Goal: Task Accomplishment & Management: Use online tool/utility

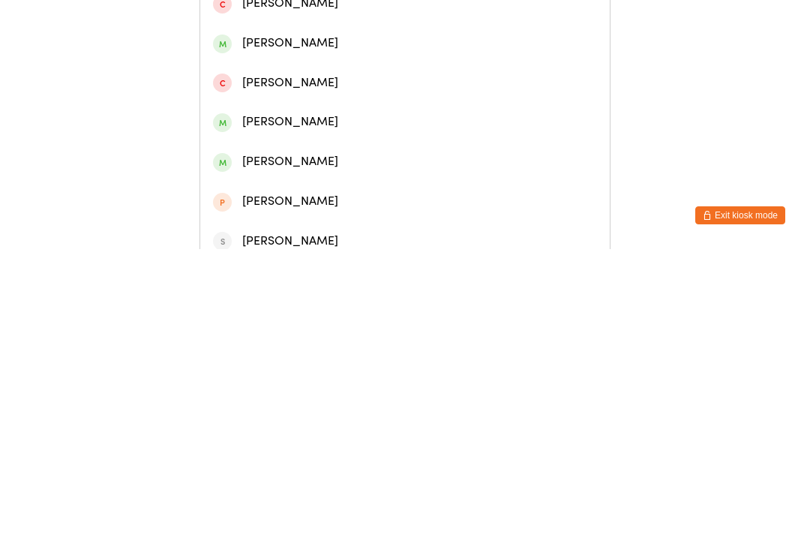
type input "Ashley"
click at [411, 65] on div "Ashley Unwin" at bounding box center [405, 69] width 384 height 20
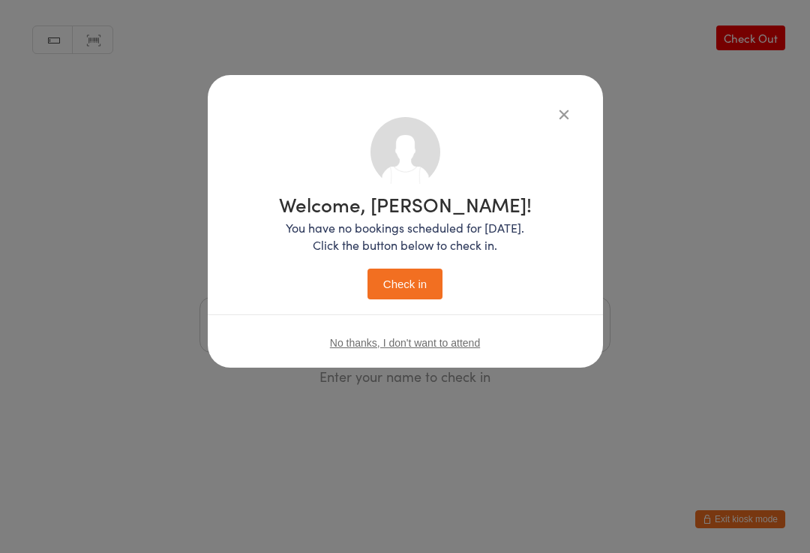
click at [418, 219] on p "You have no bookings scheduled for today. Click the button below to check in." at bounding box center [405, 236] width 253 height 35
click at [410, 283] on button "Check in" at bounding box center [405, 284] width 75 height 31
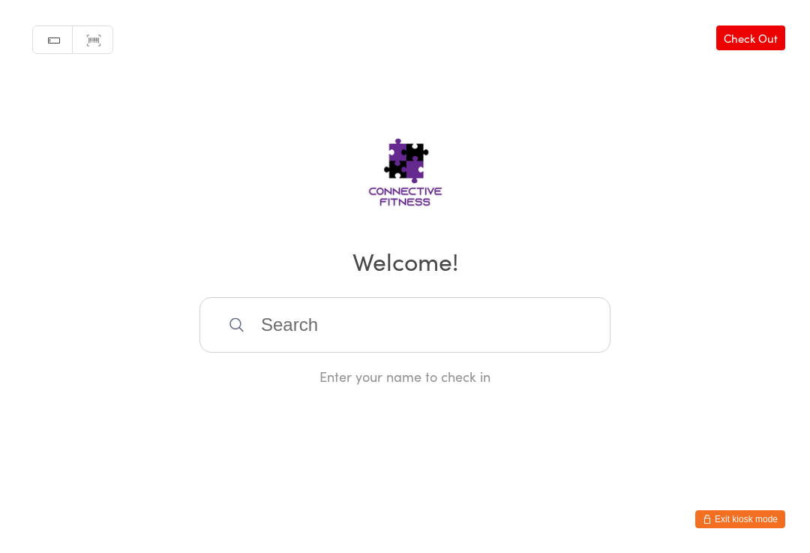
click at [385, 346] on input "search" at bounding box center [405, 325] width 411 height 56
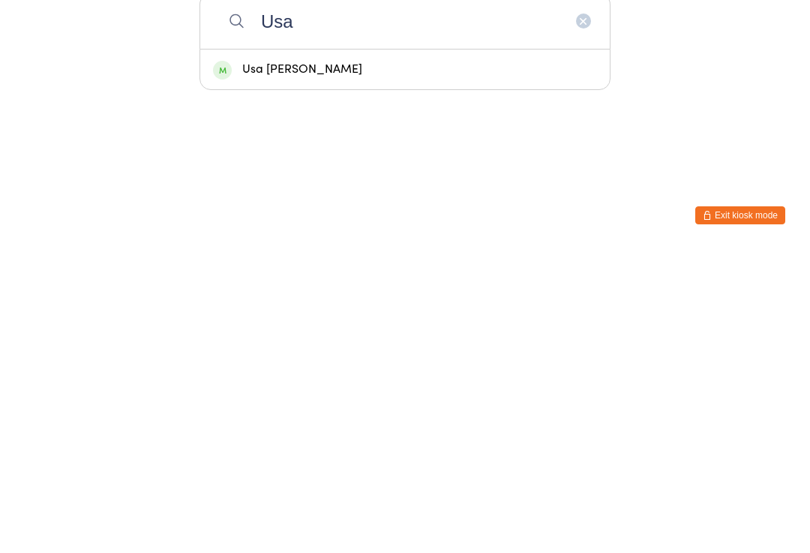
type input "Usa"
click at [361, 363] on div "Usa Pettigrew" at bounding box center [405, 373] width 384 height 20
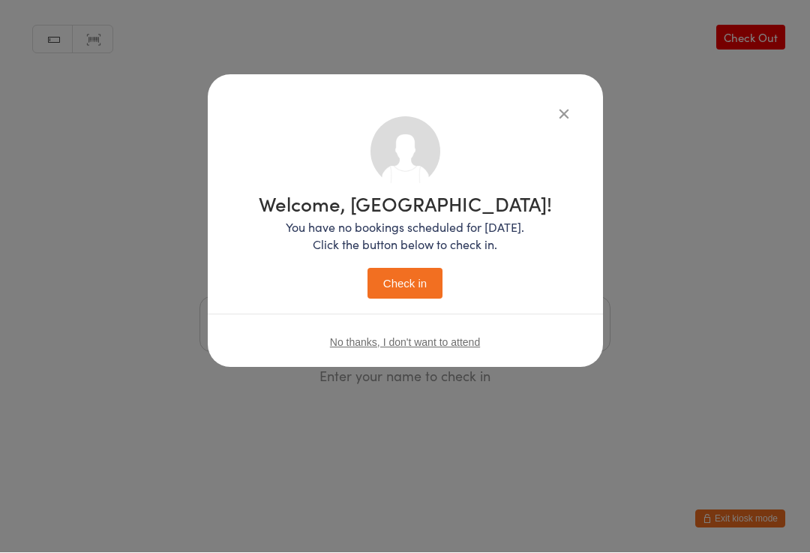
click at [724, 260] on div "Welcome, Usa! You have no bookings scheduled for today. Click the button below …" at bounding box center [405, 276] width 810 height 553
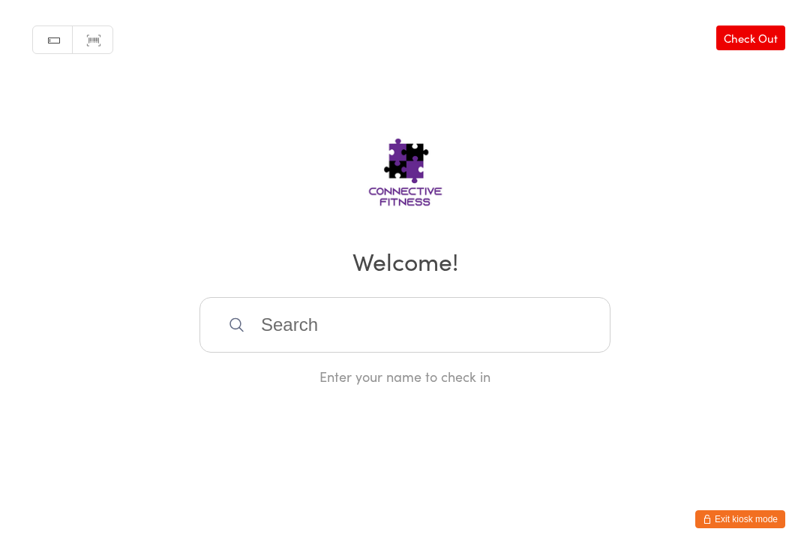
click at [767, 38] on link "Check Out" at bounding box center [750, 38] width 69 height 25
click at [292, 332] on input "search" at bounding box center [405, 325] width 411 height 56
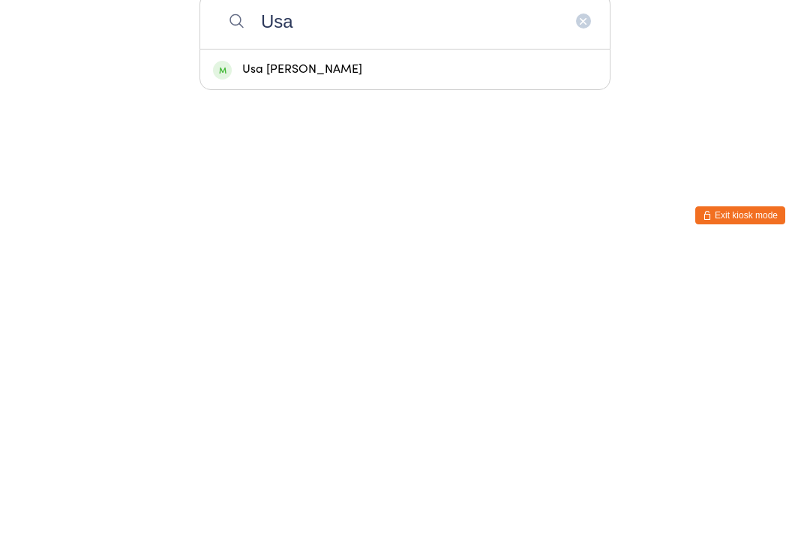
type input "Usa"
click at [369, 363] on div "Usa Pettigrew" at bounding box center [405, 373] width 384 height 20
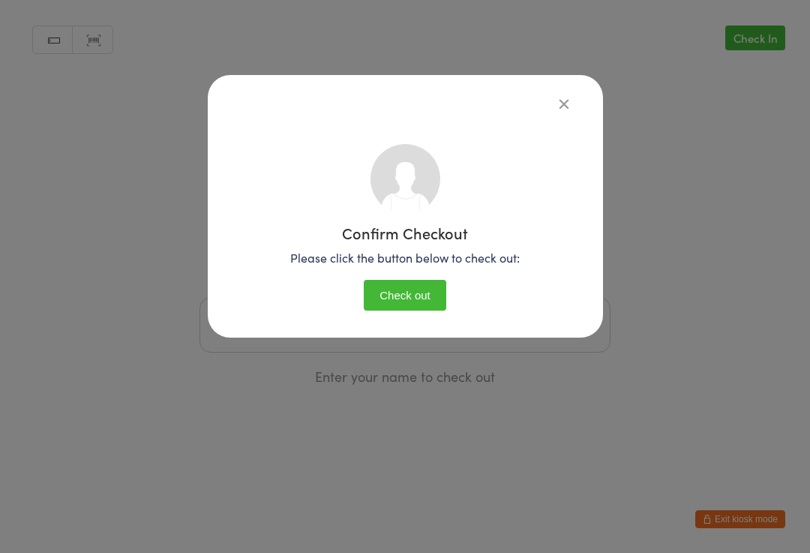
click at [419, 299] on button "Check out" at bounding box center [405, 295] width 83 height 31
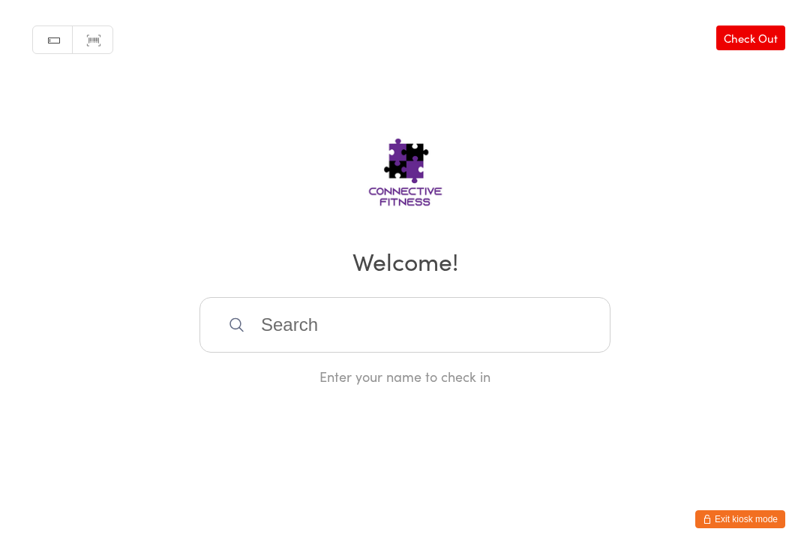
click at [323, 333] on input "search" at bounding box center [405, 325] width 411 height 56
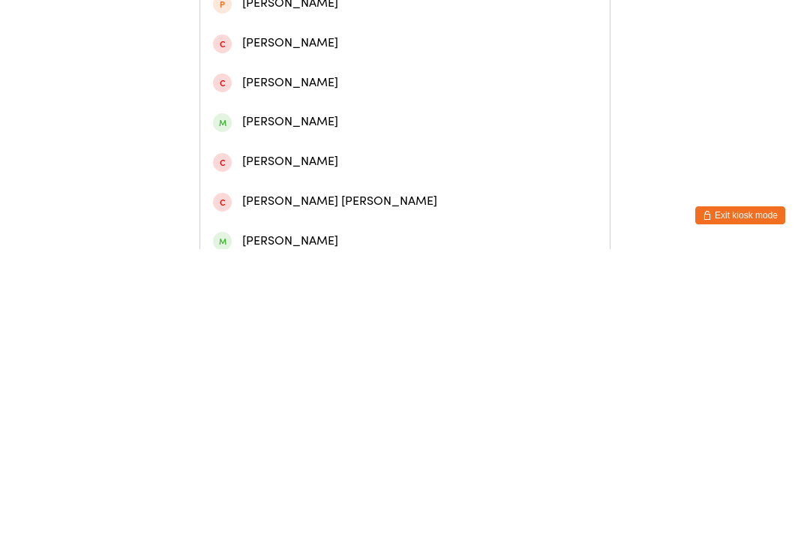
type input "Paul dell"
click at [284, 117] on div "Erin Paul" at bounding box center [405, 109] width 384 height 20
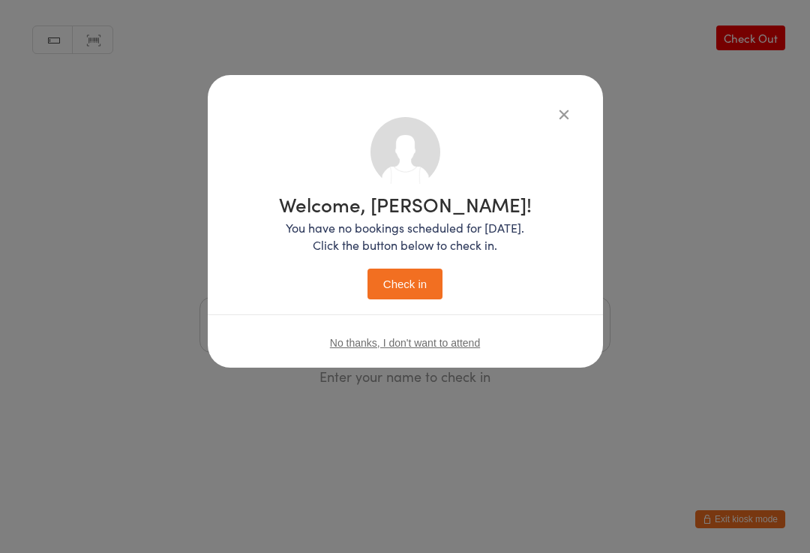
click at [410, 290] on button "Check in" at bounding box center [405, 284] width 75 height 31
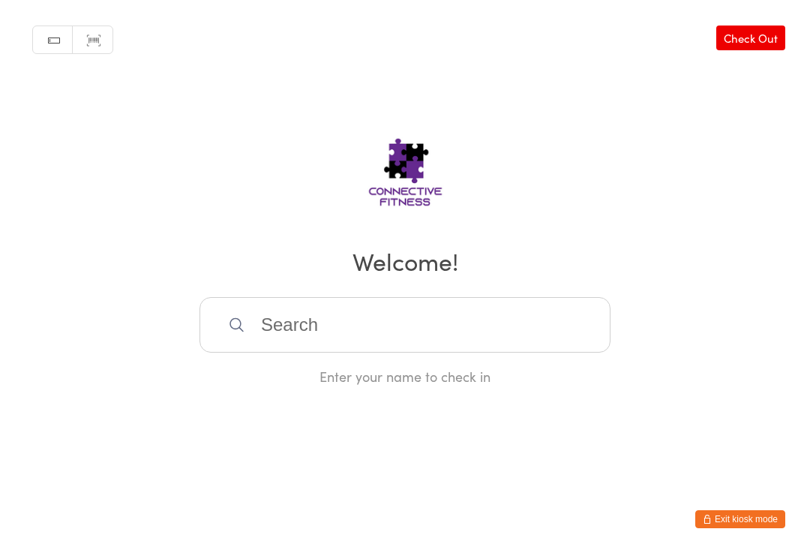
click at [759, 29] on link "Check Out" at bounding box center [750, 38] width 69 height 25
click at [432, 311] on input "search" at bounding box center [405, 325] width 411 height 56
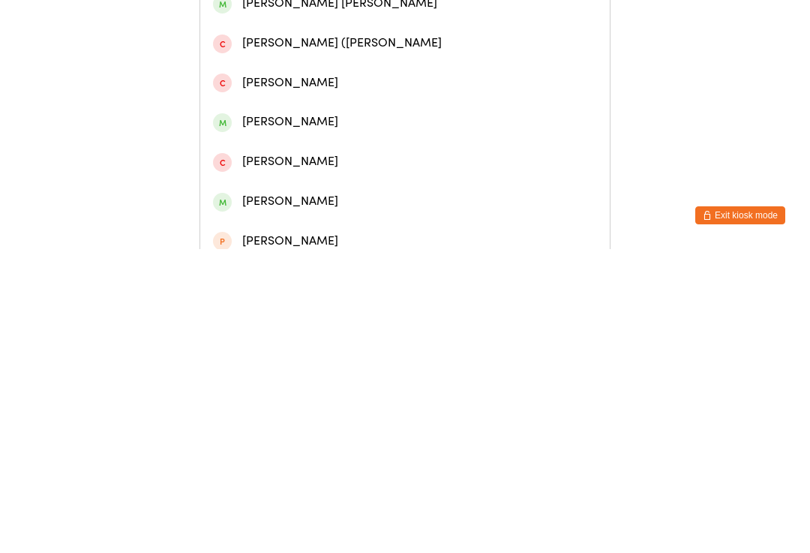
type input "Alexandria"
click at [402, 191] on div "Alexandria Caruana-nicholson" at bounding box center [405, 189] width 384 height 20
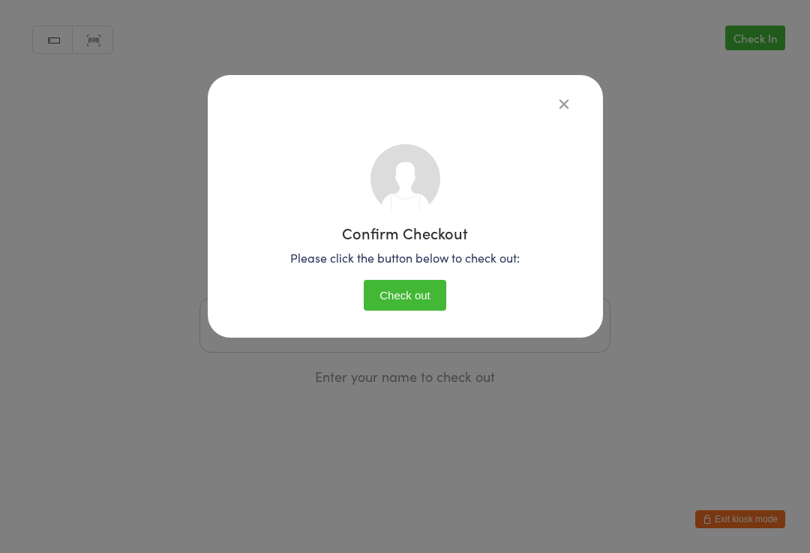
click at [425, 296] on button "Check out" at bounding box center [405, 295] width 83 height 31
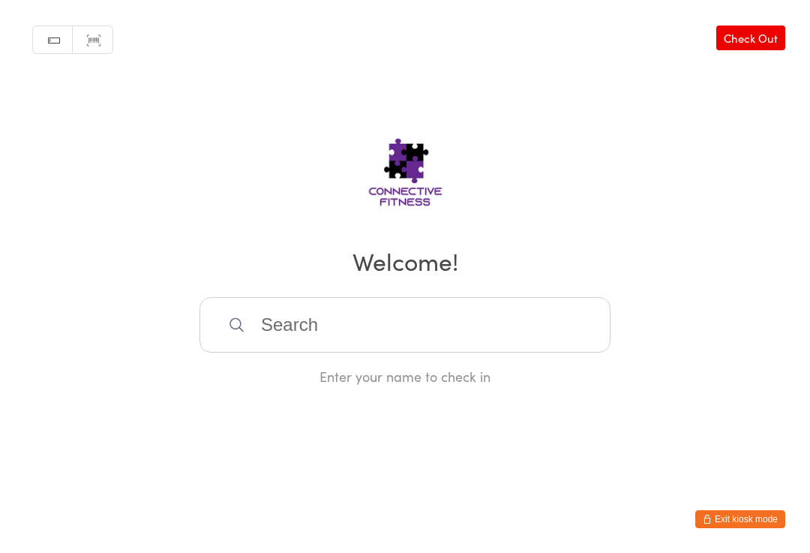
click at [280, 334] on input "search" at bounding box center [405, 325] width 411 height 56
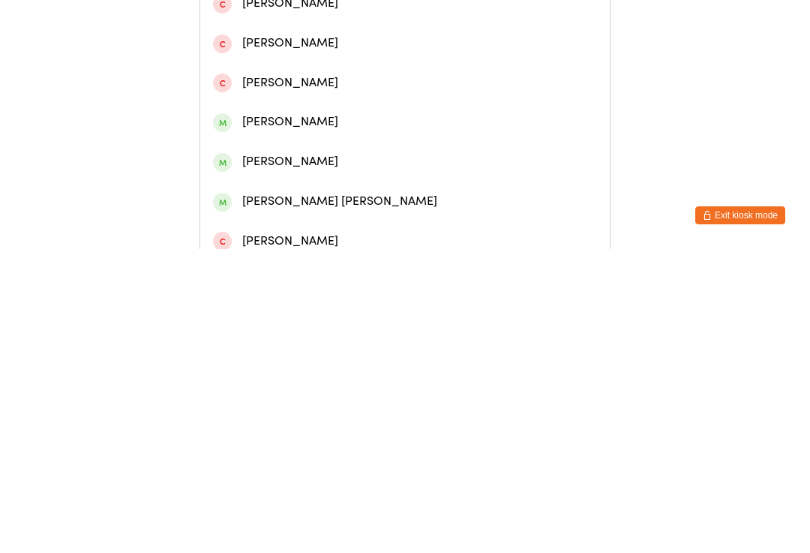
type input "Karl"
click at [282, 80] on div "Karl Spear" at bounding box center [405, 69] width 384 height 20
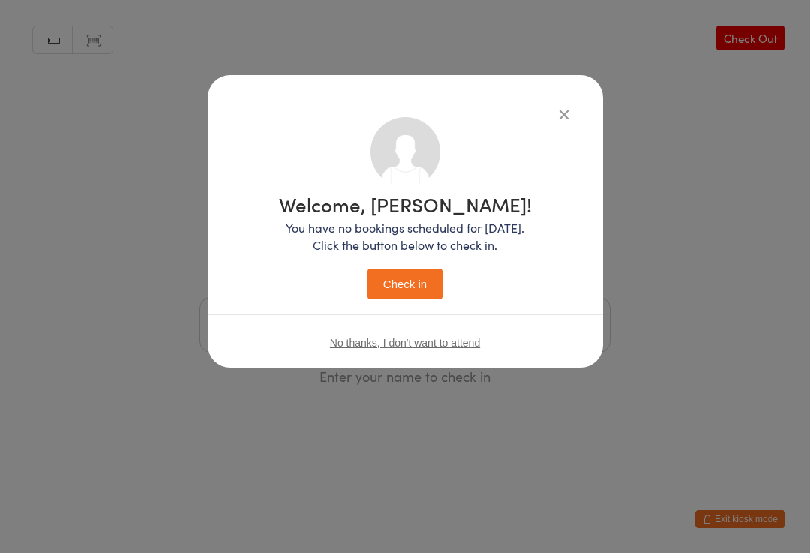
click at [407, 286] on button "Check in" at bounding box center [405, 284] width 75 height 31
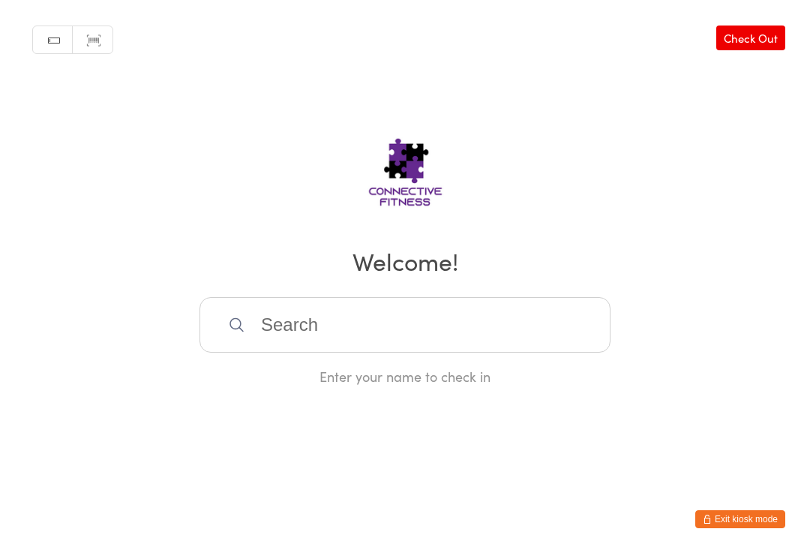
click at [529, 347] on input "search" at bounding box center [405, 325] width 411 height 56
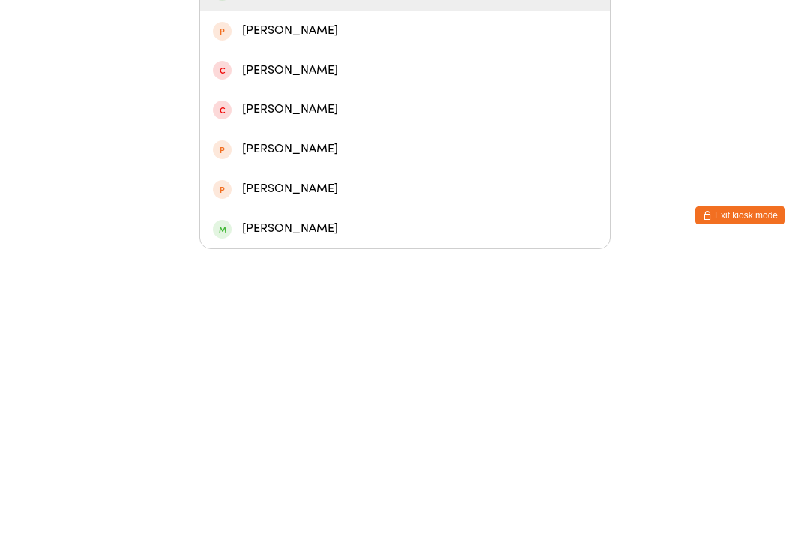
type input "Kiara"
click at [374, 284] on div "Kiara Scruse" at bounding box center [405, 294] width 384 height 20
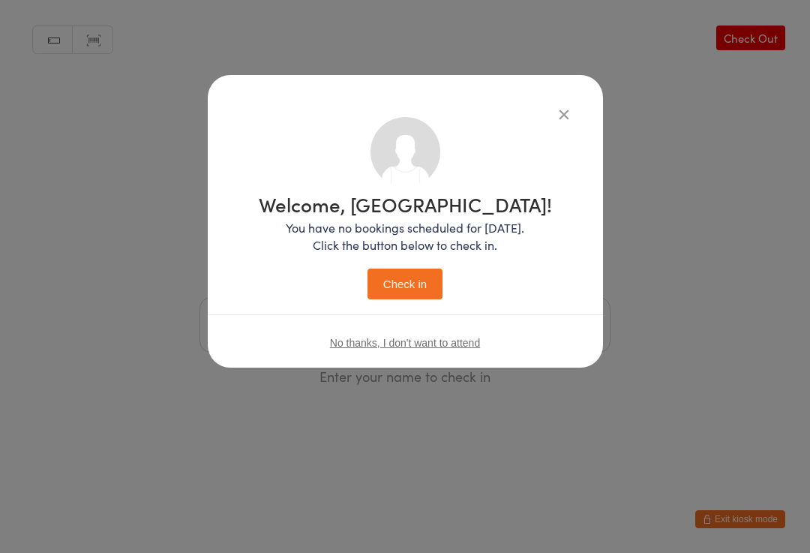
click at [401, 299] on button "Check in" at bounding box center [405, 284] width 75 height 31
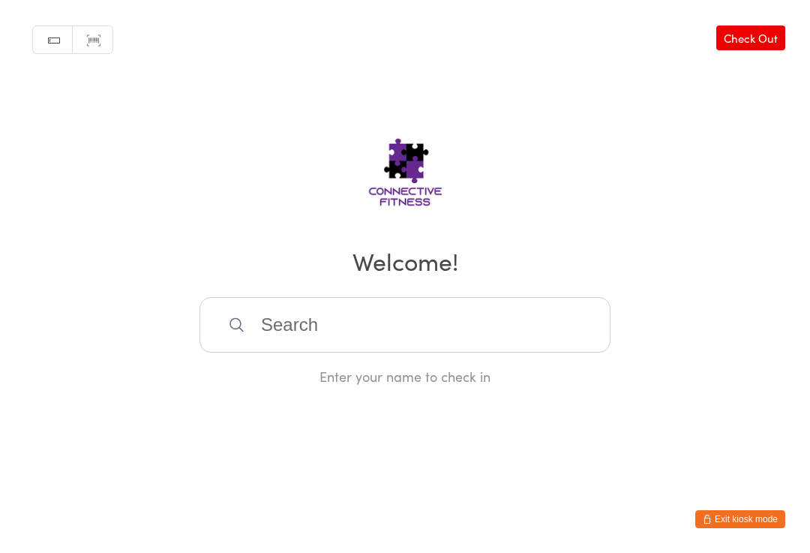
click at [368, 335] on input "search" at bounding box center [405, 325] width 411 height 56
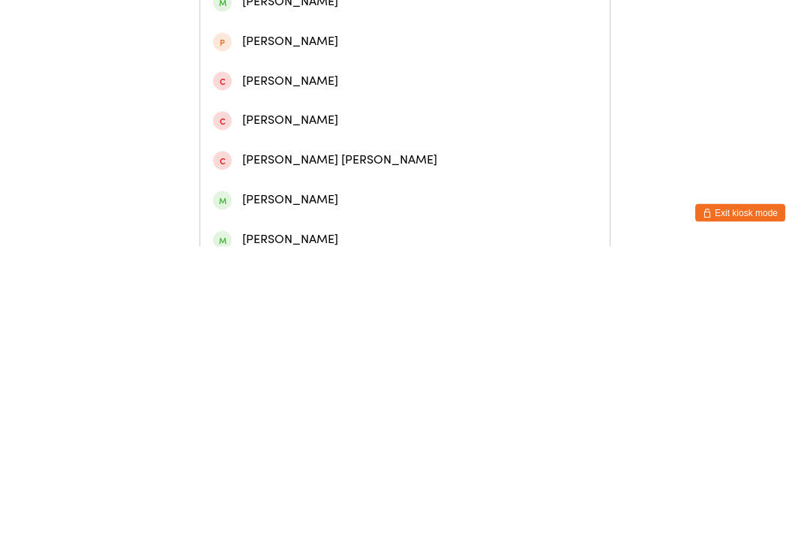
scroll to position [211, 0]
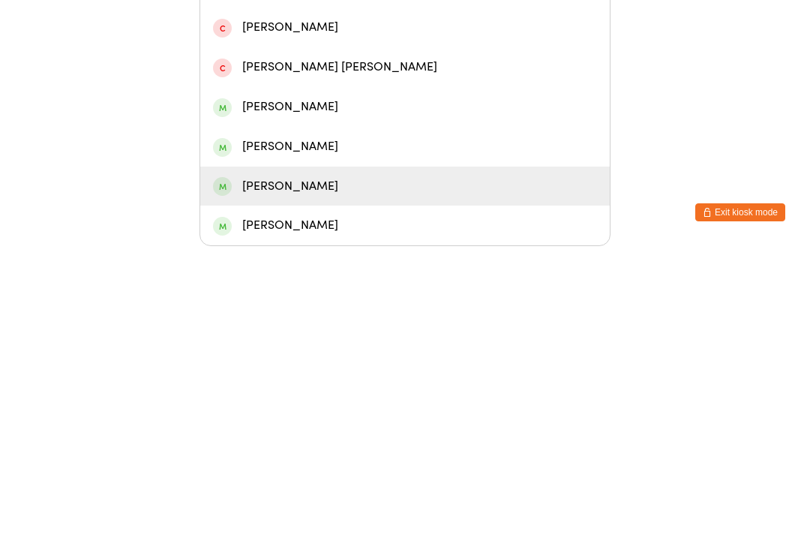
type input "Kim"
click at [281, 483] on div "Kimberley Zirkler" at bounding box center [405, 493] width 384 height 20
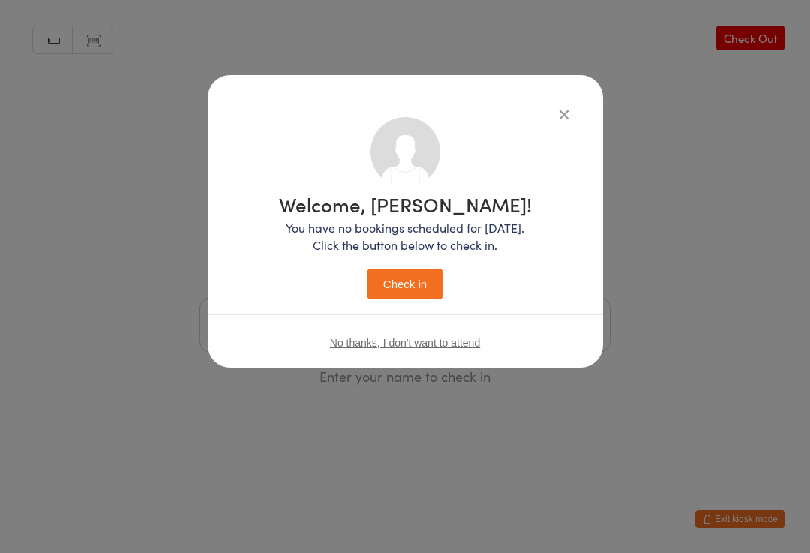
click at [420, 284] on button "Check in" at bounding box center [405, 284] width 75 height 31
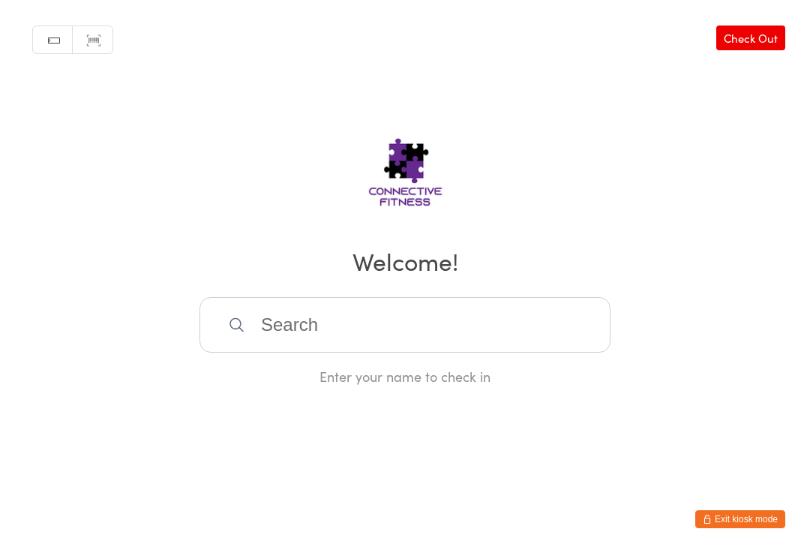
click at [452, 331] on input "search" at bounding box center [405, 325] width 411 height 56
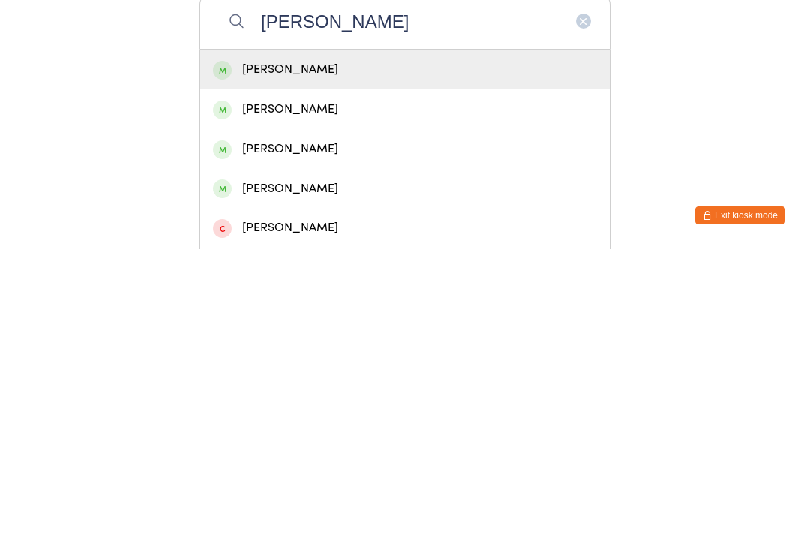
type input "Jayne"
click at [380, 363] on div "Jayne ballard" at bounding box center [405, 373] width 384 height 20
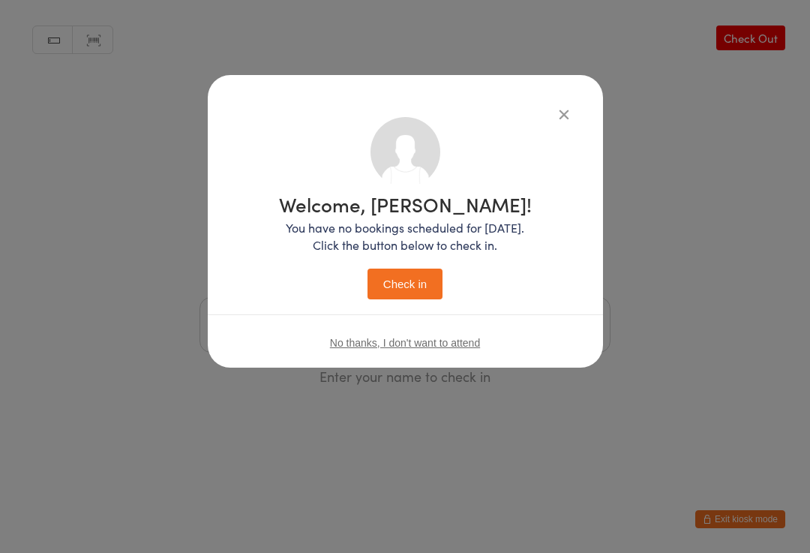
click at [410, 287] on button "Check in" at bounding box center [405, 284] width 75 height 31
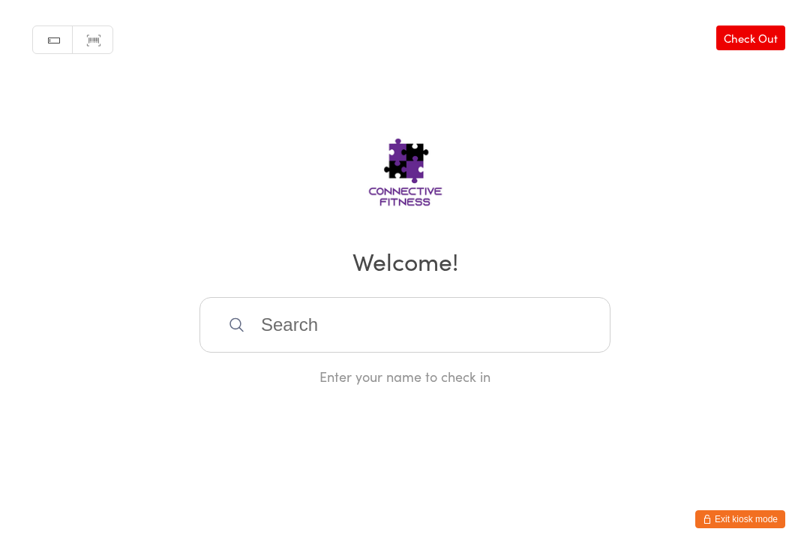
click at [403, 329] on input "search" at bounding box center [405, 325] width 411 height 56
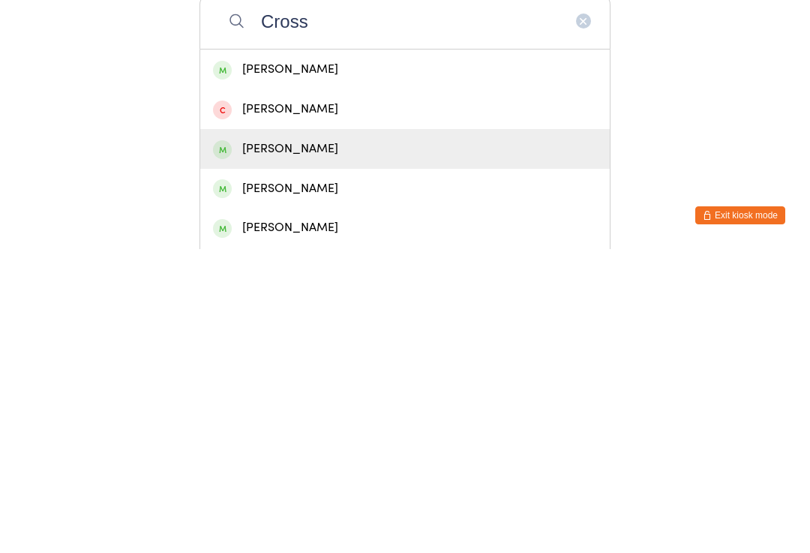
type input "Cross"
click at [388, 443] on div "Jessica Crossingham" at bounding box center [405, 453] width 384 height 20
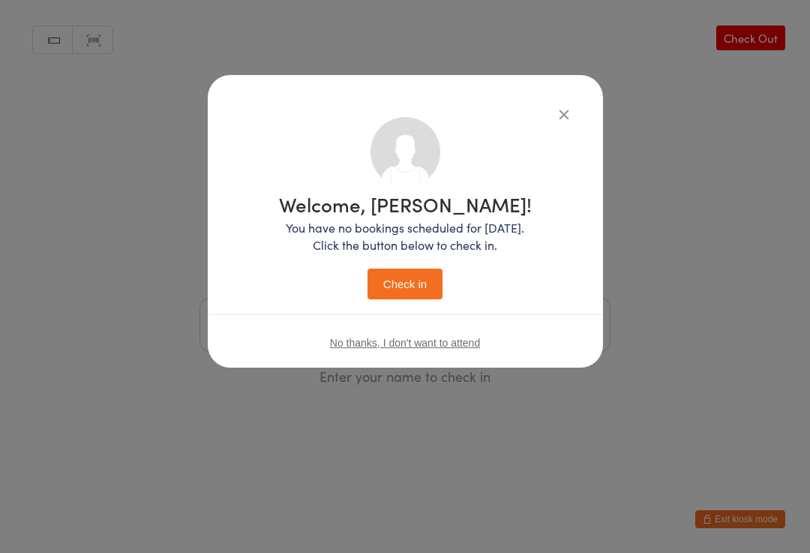
click at [416, 283] on button "Check in" at bounding box center [405, 284] width 75 height 31
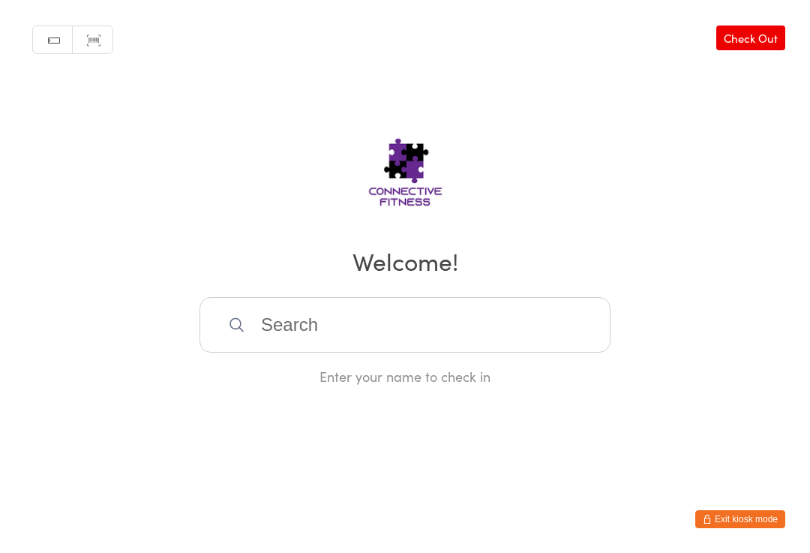
click at [323, 340] on input "search" at bounding box center [405, 325] width 411 height 56
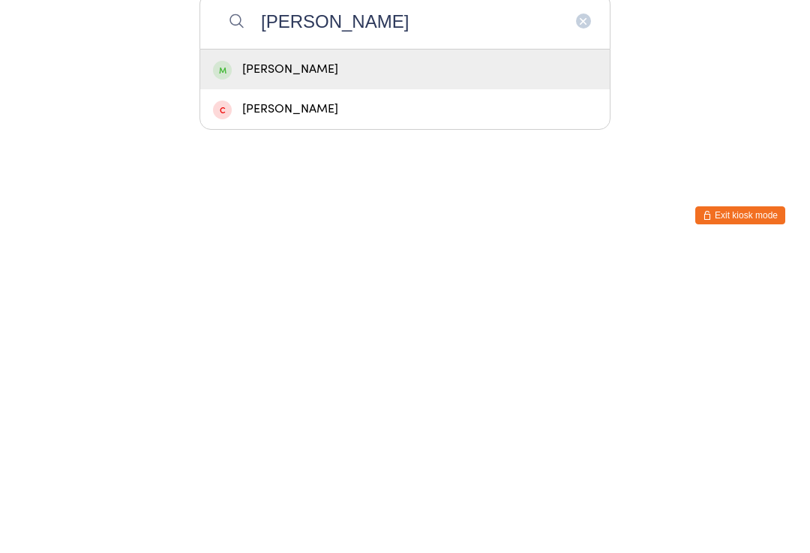
type input "Eil"
click at [362, 363] on div "Eileen Berry" at bounding box center [405, 373] width 384 height 20
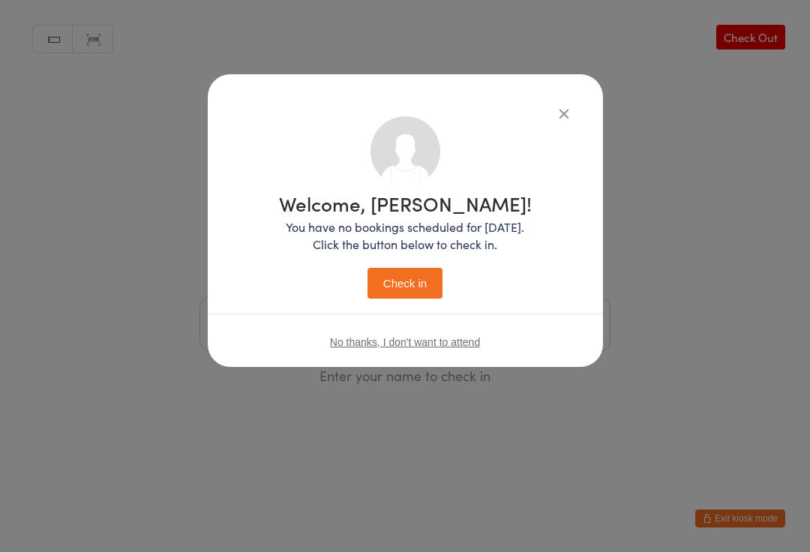
click at [417, 290] on button "Check in" at bounding box center [405, 284] width 75 height 31
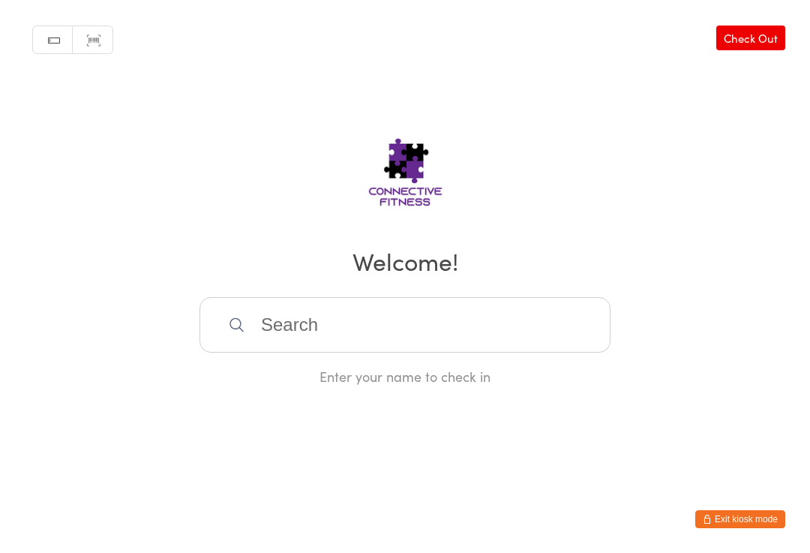
click at [281, 336] on input "search" at bounding box center [405, 325] width 411 height 56
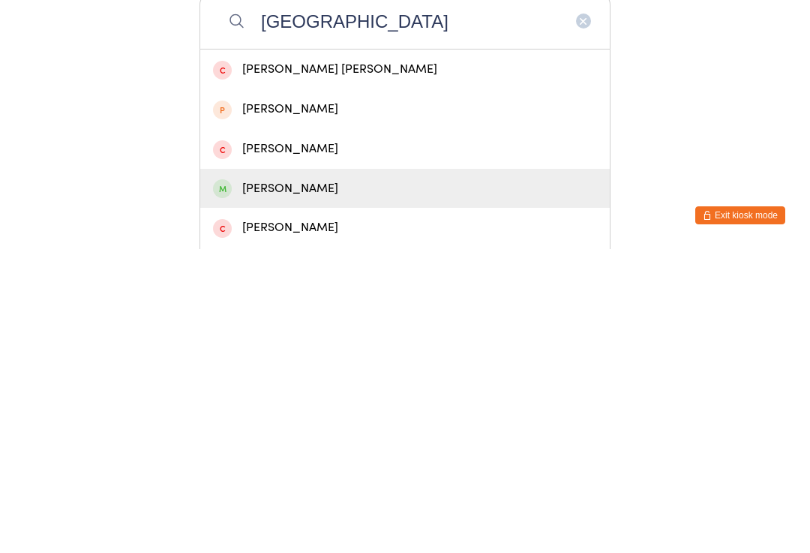
type input "Alexandria"
click at [257, 482] on div "Alexandria Caruana-nicholson" at bounding box center [405, 492] width 384 height 20
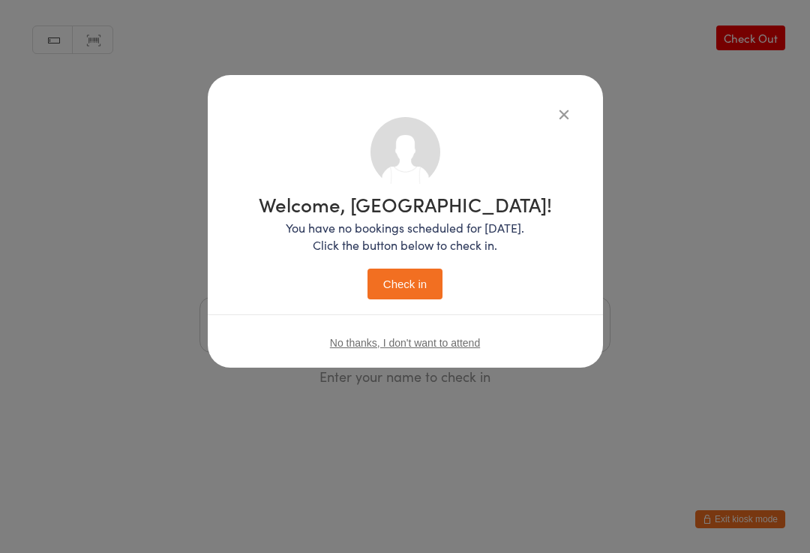
click at [389, 284] on button "Check in" at bounding box center [405, 284] width 75 height 31
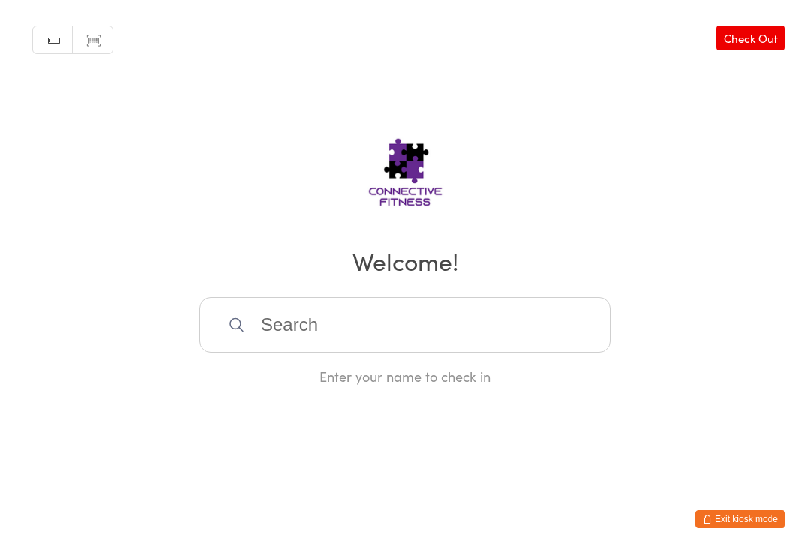
click at [294, 331] on input "search" at bounding box center [405, 325] width 411 height 56
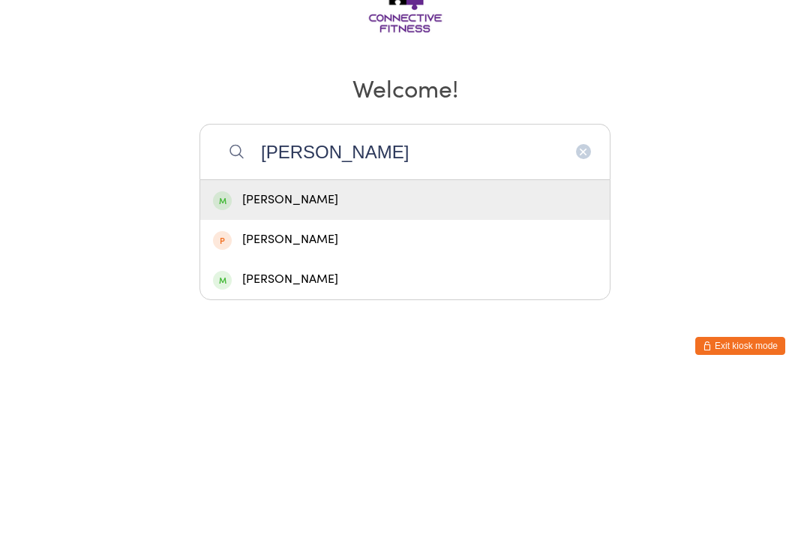
click at [294, 297] on input "Debra" at bounding box center [405, 325] width 411 height 56
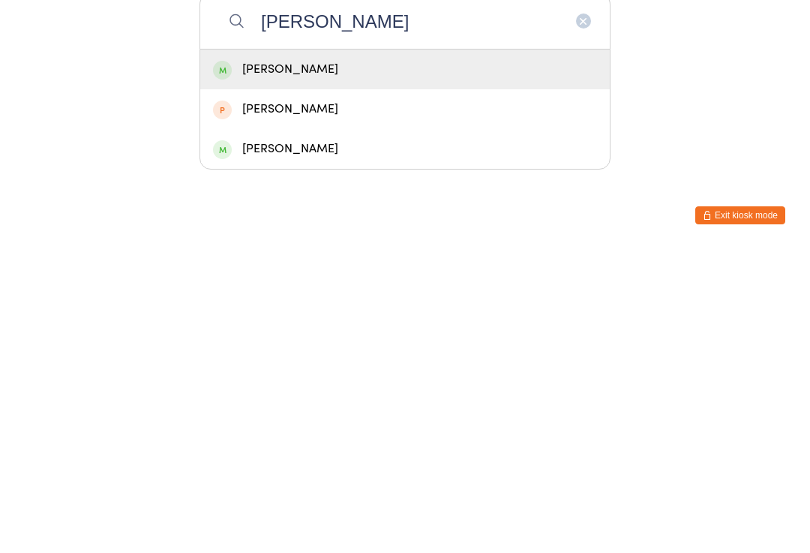
type input "Debra"
click at [301, 363] on div "Debra Hopper" at bounding box center [405, 373] width 384 height 20
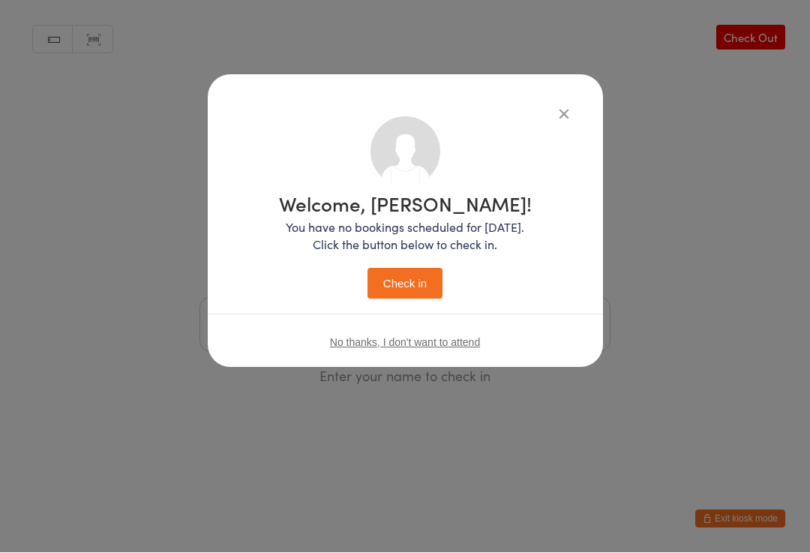
click at [408, 282] on button "Check in" at bounding box center [405, 284] width 75 height 31
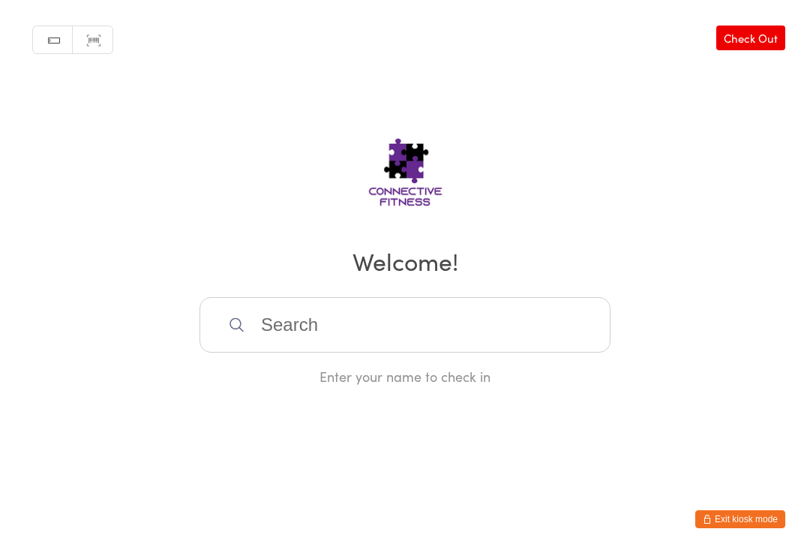
click at [314, 342] on input "search" at bounding box center [405, 325] width 411 height 56
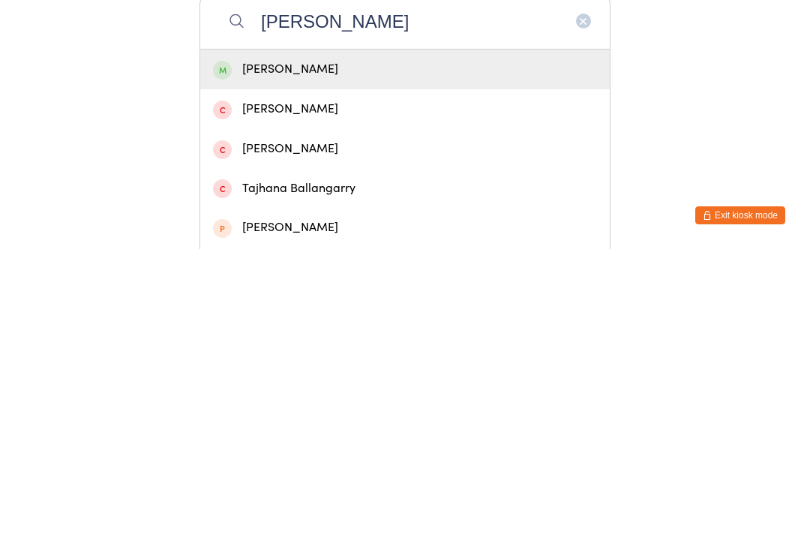
type input "Barry"
click at [282, 353] on div "Barry Cahir" at bounding box center [405, 373] width 410 height 40
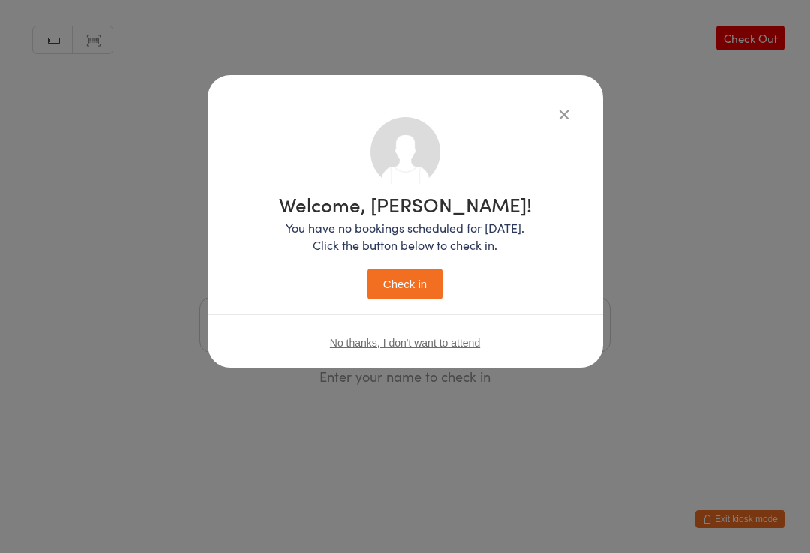
click at [412, 296] on button "Check in" at bounding box center [405, 284] width 75 height 31
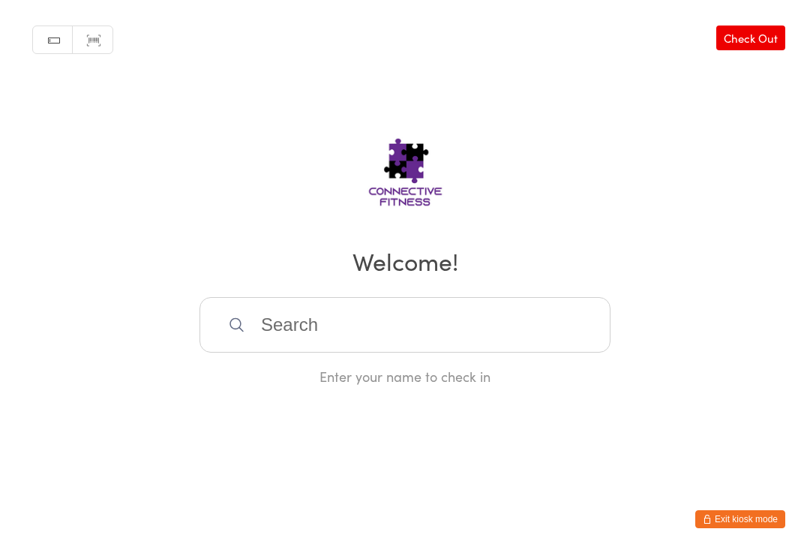
click at [358, 322] on input "search" at bounding box center [405, 325] width 411 height 56
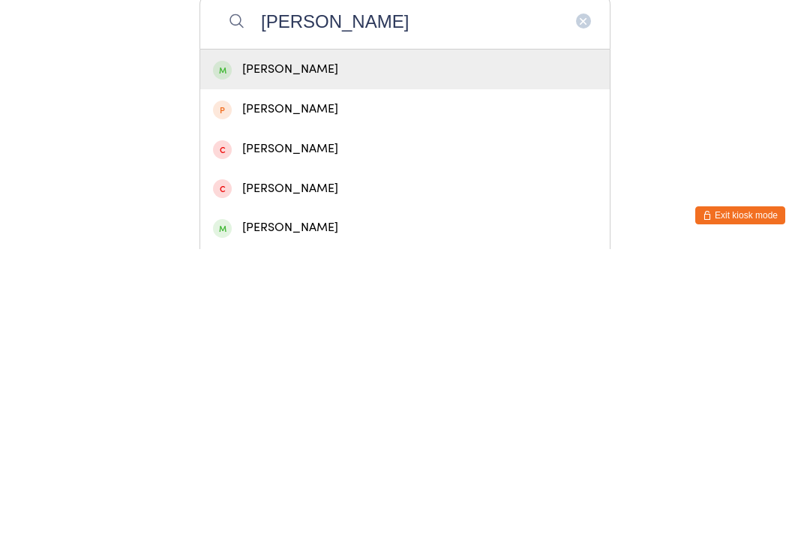
type input "Taylor bradshaw"
click at [286, 363] on div "Taylor Bradshaw" at bounding box center [405, 373] width 384 height 20
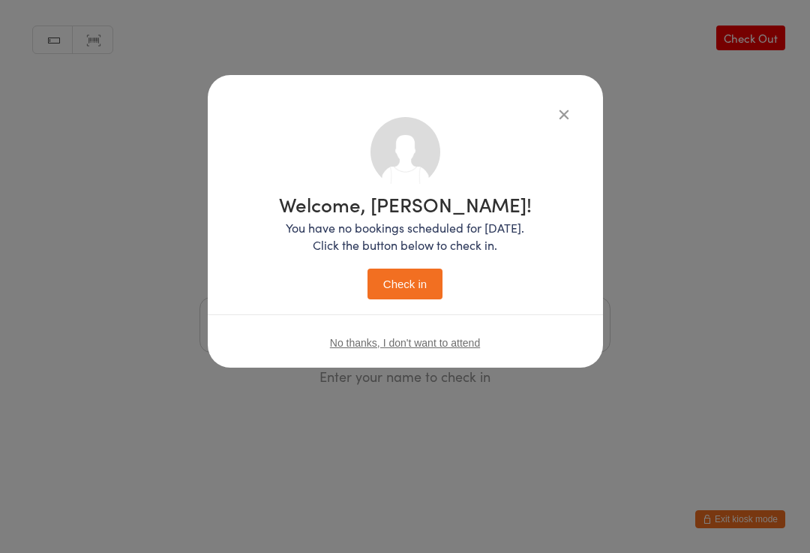
click at [381, 281] on button "Check in" at bounding box center [405, 284] width 75 height 31
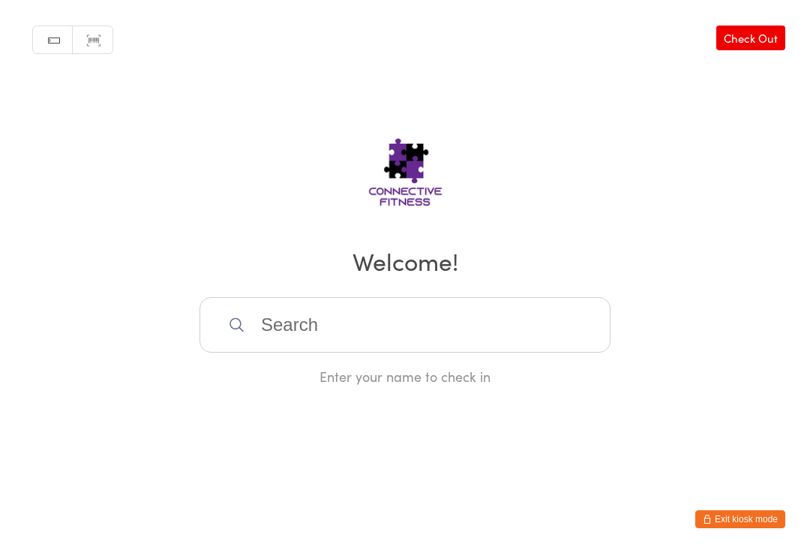
click at [406, 322] on input "search" at bounding box center [405, 325] width 411 height 56
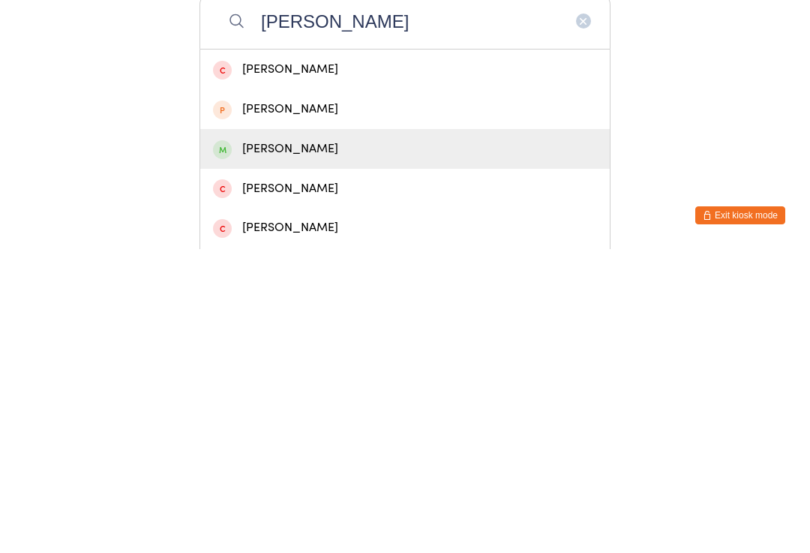
type input "Lynda"
click at [312, 443] on div "Lynda Rostron" at bounding box center [405, 453] width 384 height 20
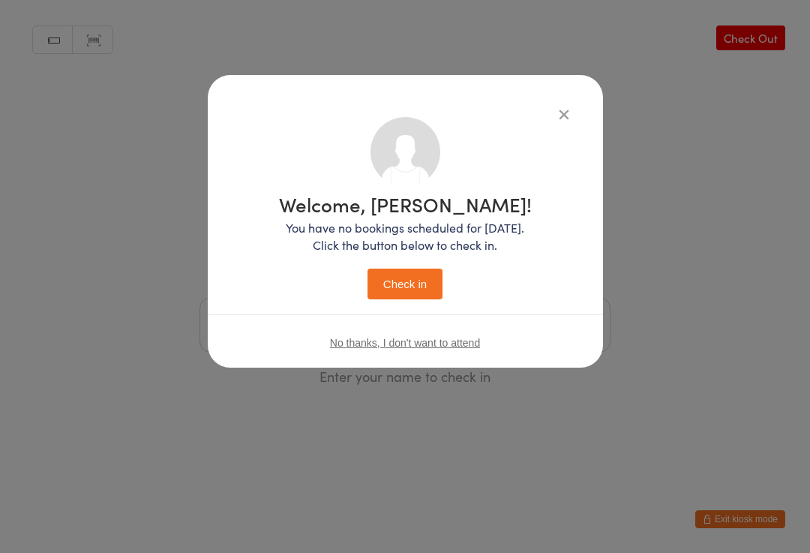
click at [425, 278] on button "Check in" at bounding box center [405, 284] width 75 height 31
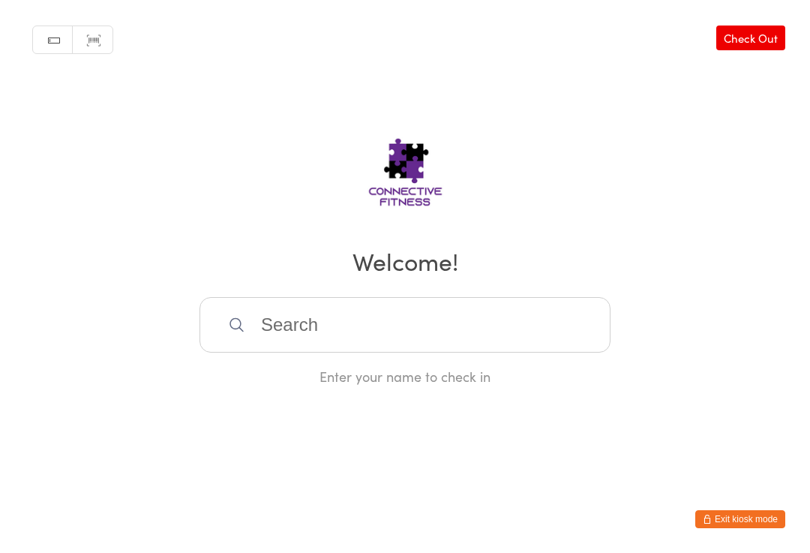
click at [273, 329] on input "search" at bounding box center [405, 325] width 411 height 56
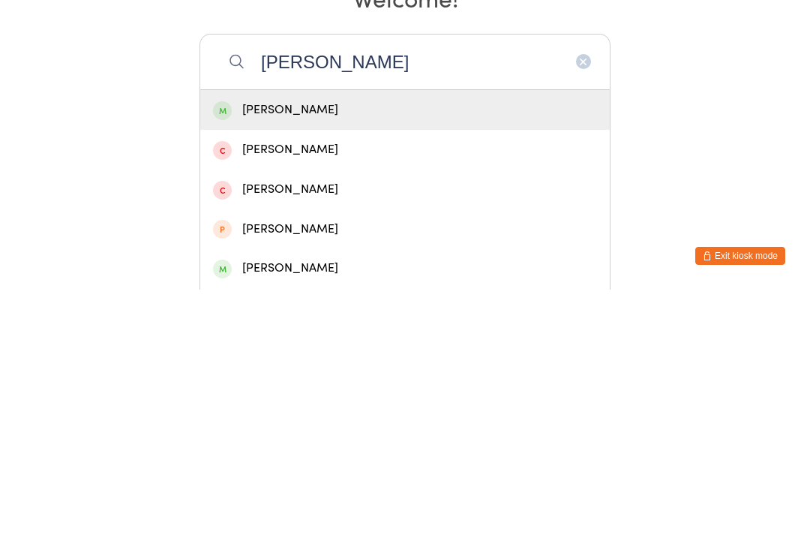
type input "Rhonda"
click at [251, 353] on div "[PERSON_NAME]" at bounding box center [405, 373] width 410 height 40
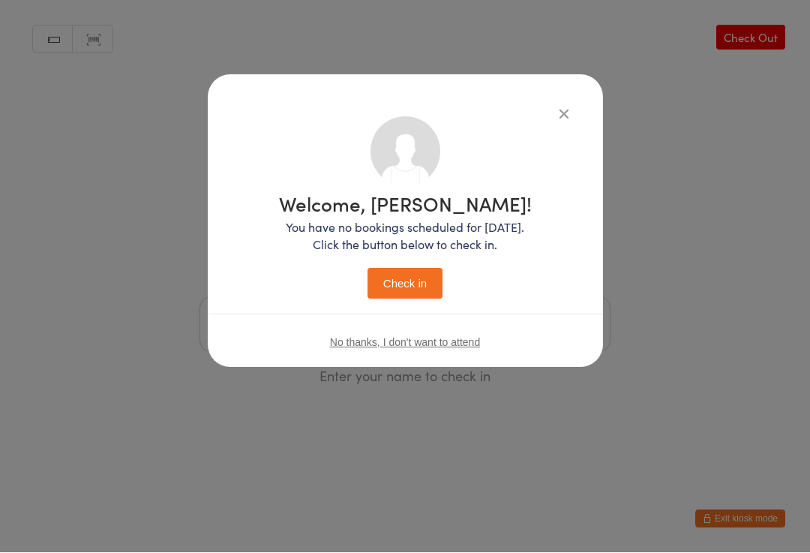
click at [399, 289] on button "Check in" at bounding box center [405, 284] width 75 height 31
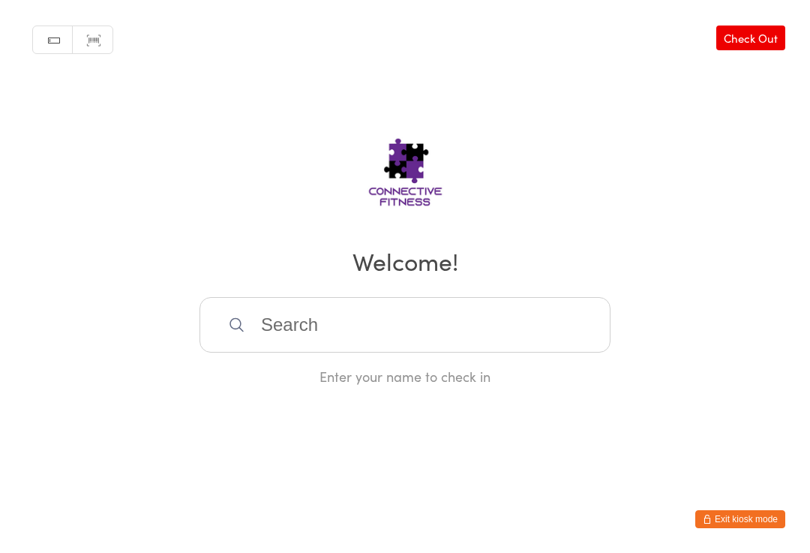
click at [351, 326] on input "search" at bounding box center [405, 325] width 411 height 56
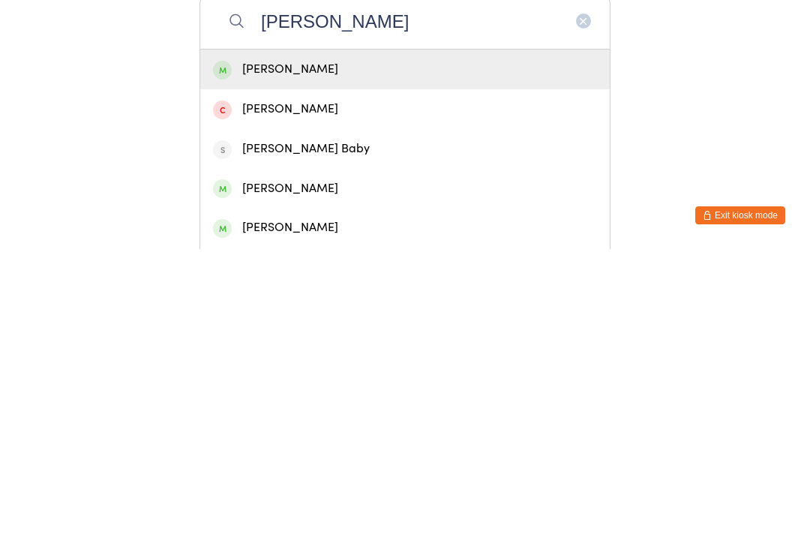
type input "Donna"
click at [369, 363] on div "[PERSON_NAME]" at bounding box center [405, 373] width 384 height 20
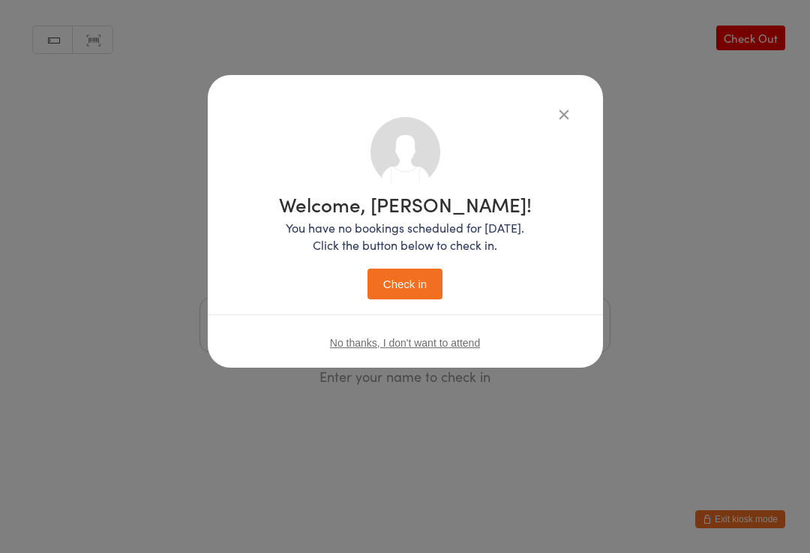
click at [397, 299] on button "Check in" at bounding box center [405, 284] width 75 height 31
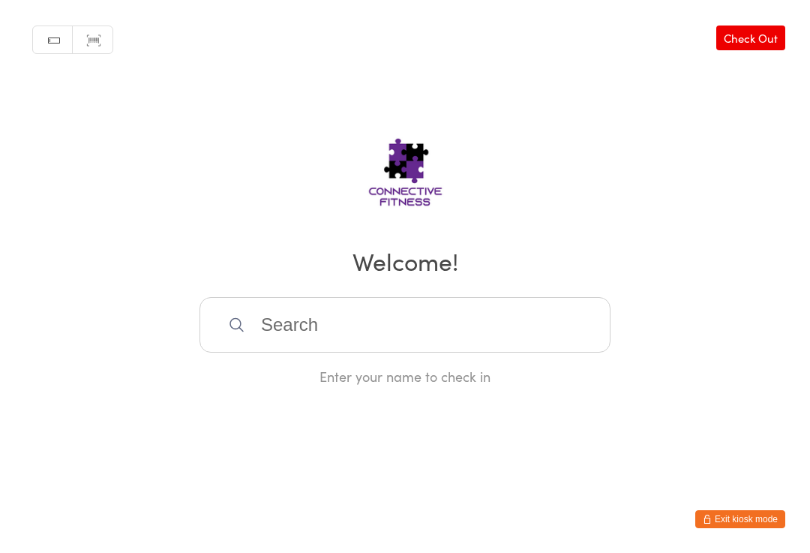
click at [437, 328] on input "search" at bounding box center [405, 325] width 411 height 56
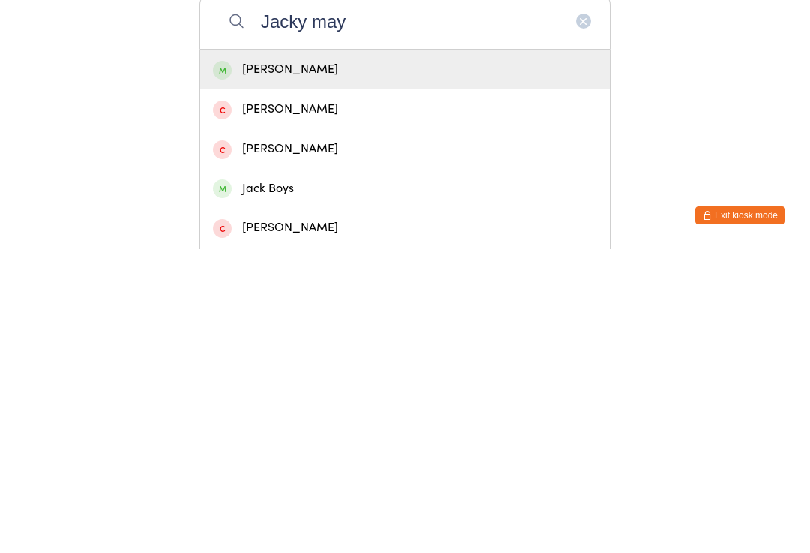
type input "Jacky may"
click at [750, 510] on button "Exit kiosk mode" at bounding box center [740, 519] width 90 height 18
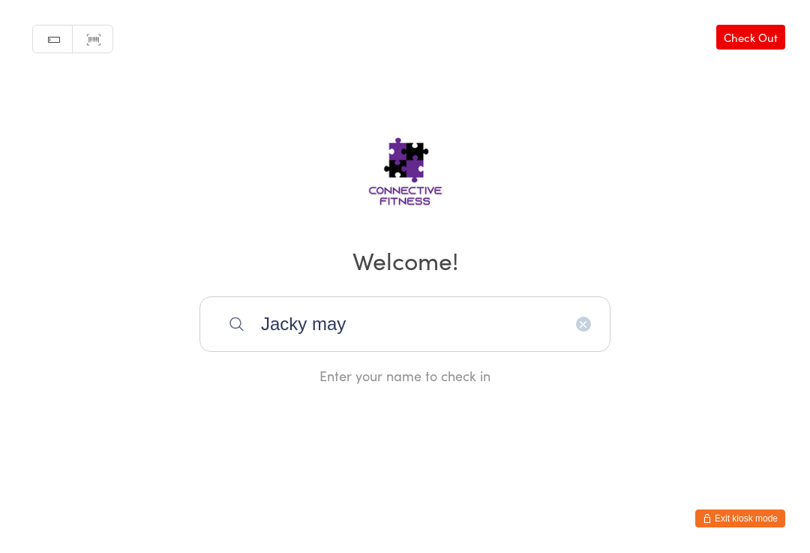
click at [746, 525] on button "Exit kiosk mode" at bounding box center [740, 519] width 90 height 18
click at [754, 47] on link "Check Out" at bounding box center [750, 38] width 69 height 25
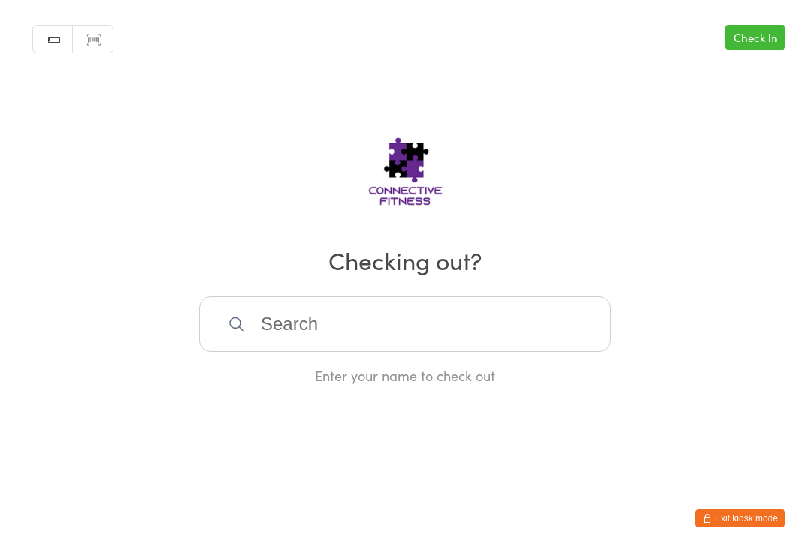
click at [775, 39] on link "Check In" at bounding box center [755, 38] width 60 height 25
click at [506, 343] on input "search" at bounding box center [405, 325] width 411 height 56
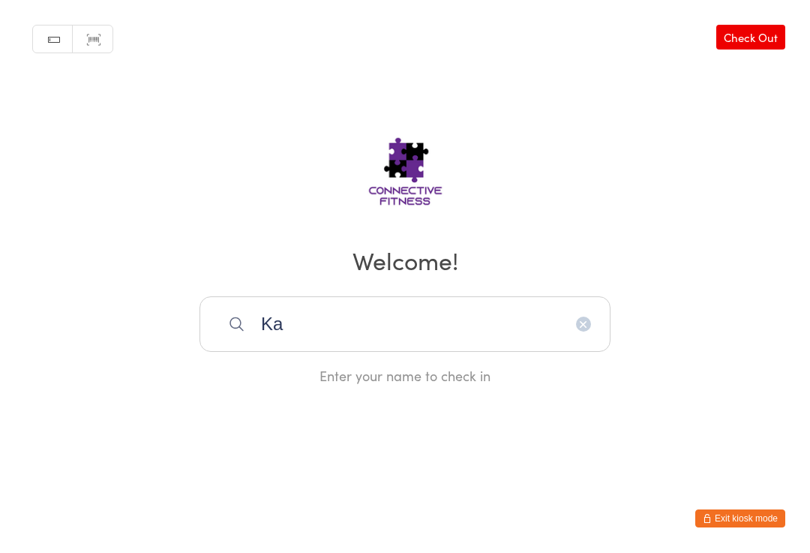
type input "Ka"
click at [580, 329] on icon "button" at bounding box center [584, 325] width 12 height 12
click at [317, 338] on input "Ma" at bounding box center [405, 325] width 411 height 56
click at [578, 324] on input "Maur" at bounding box center [405, 325] width 411 height 56
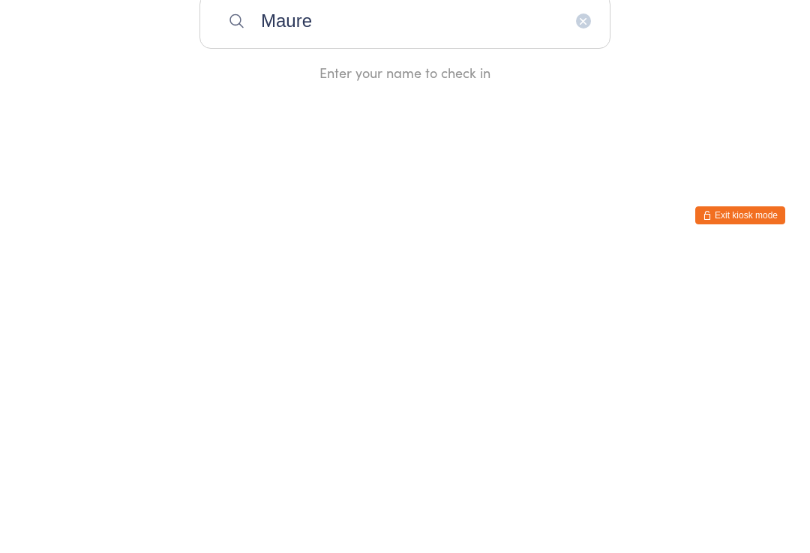
type input "Mauree"
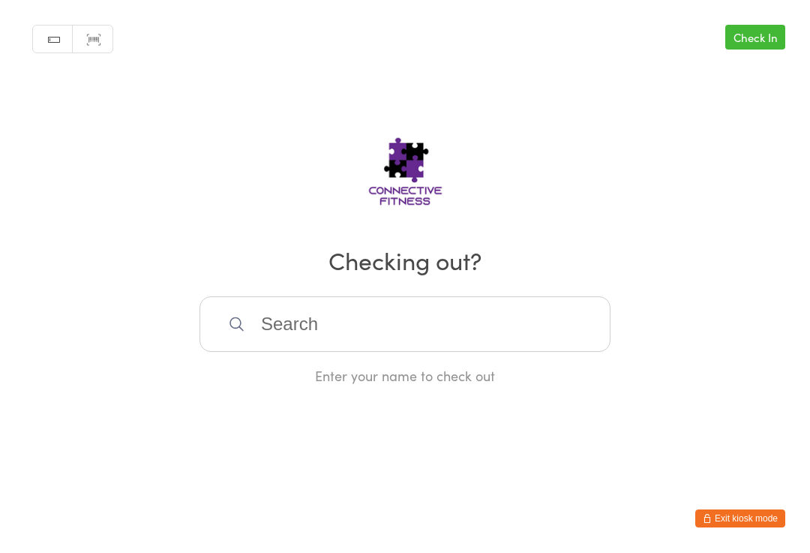
click at [315, 326] on input "search" at bounding box center [405, 325] width 411 height 56
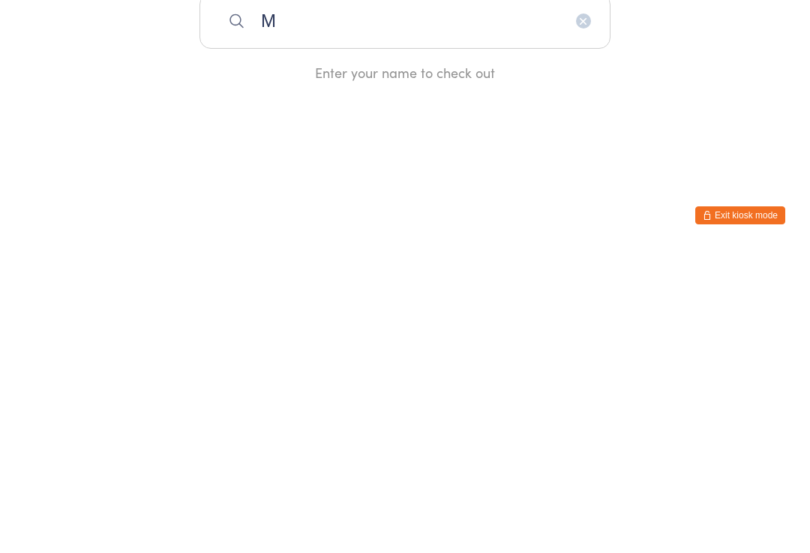
type input "Ma"
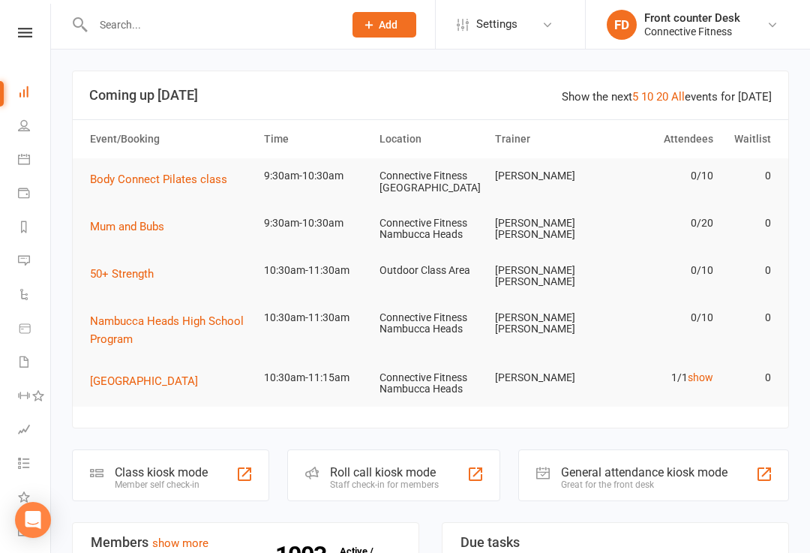
click at [723, 479] on div "Great for the front desk" at bounding box center [644, 484] width 167 height 11
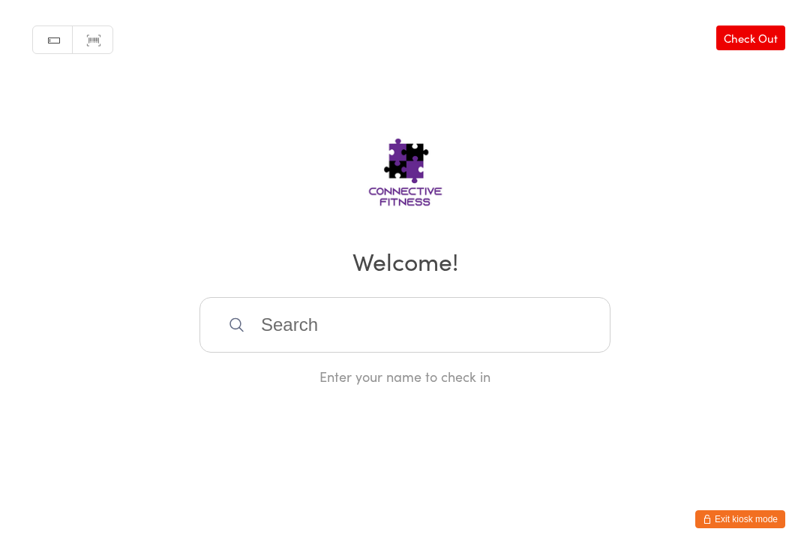
click at [527, 335] on input "search" at bounding box center [405, 325] width 411 height 56
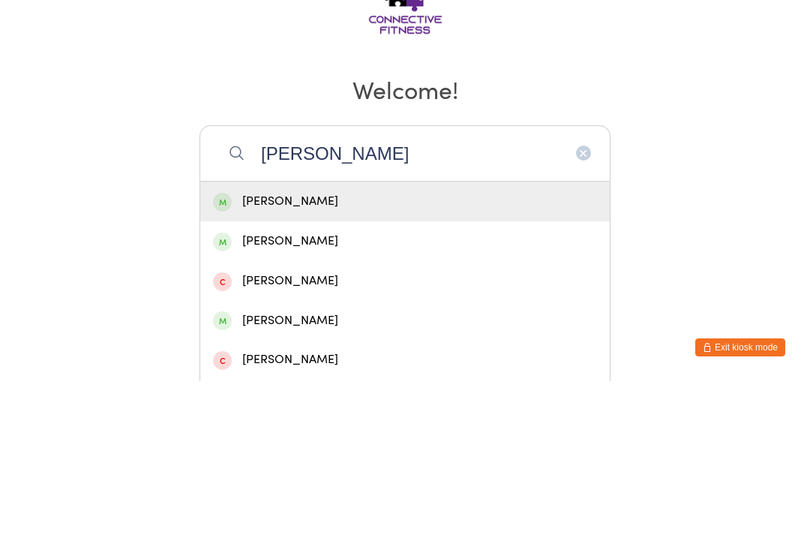
type input "[PERSON_NAME]"
click at [343, 363] on div "[PERSON_NAME]" at bounding box center [405, 373] width 384 height 20
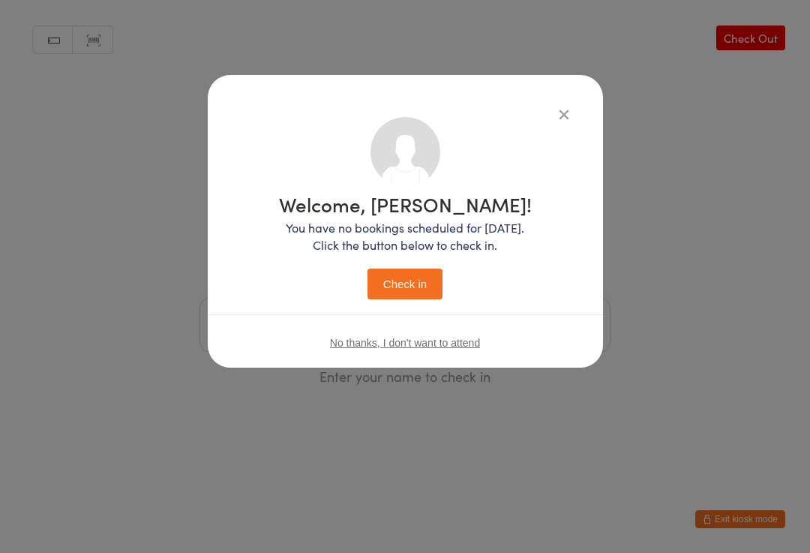
click at [395, 272] on button "Check in" at bounding box center [405, 284] width 75 height 31
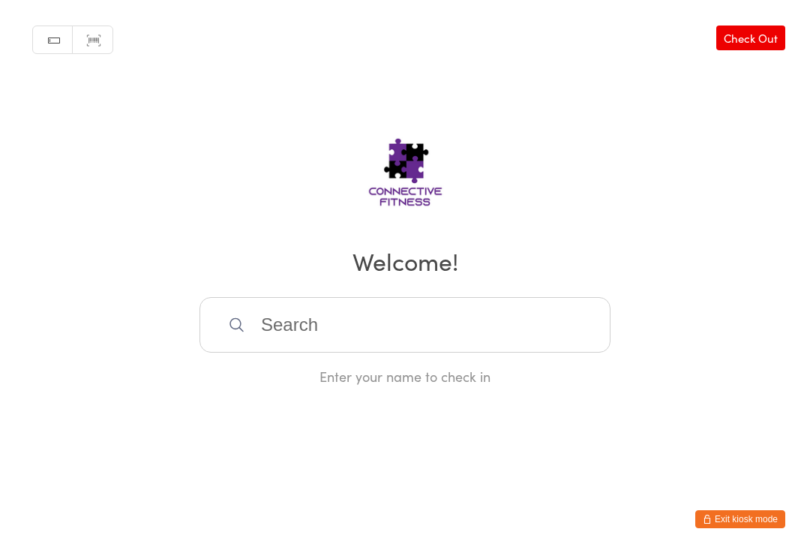
click at [527, 323] on input "search" at bounding box center [405, 325] width 411 height 56
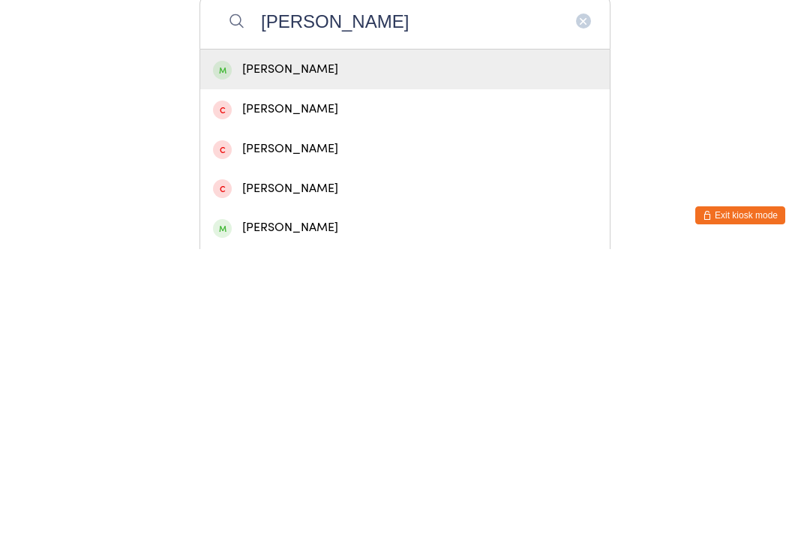
type input "Peter"
click at [439, 363] on div "Peter Rogers" at bounding box center [405, 373] width 384 height 20
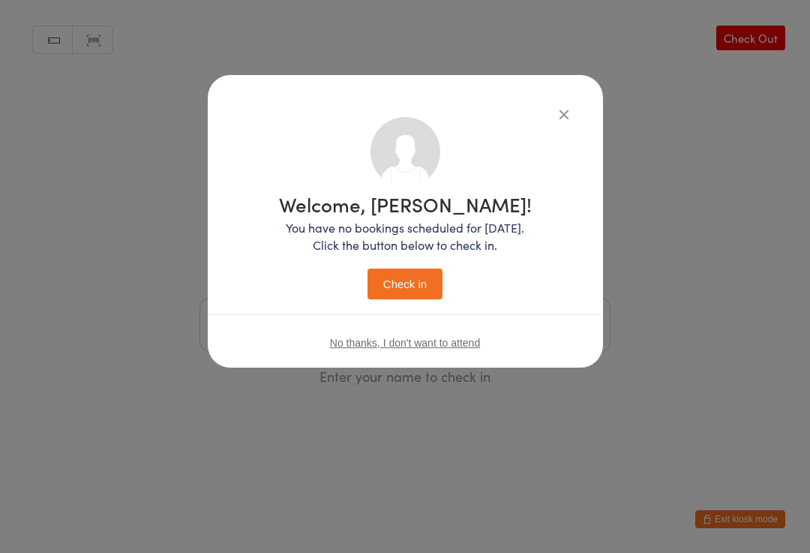
click at [417, 278] on button "Check in" at bounding box center [405, 284] width 75 height 31
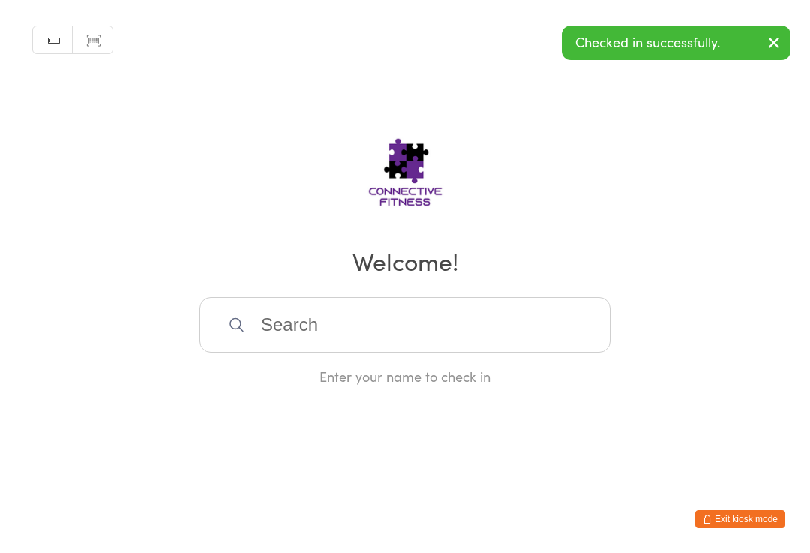
click at [305, 337] on input "search" at bounding box center [405, 325] width 411 height 56
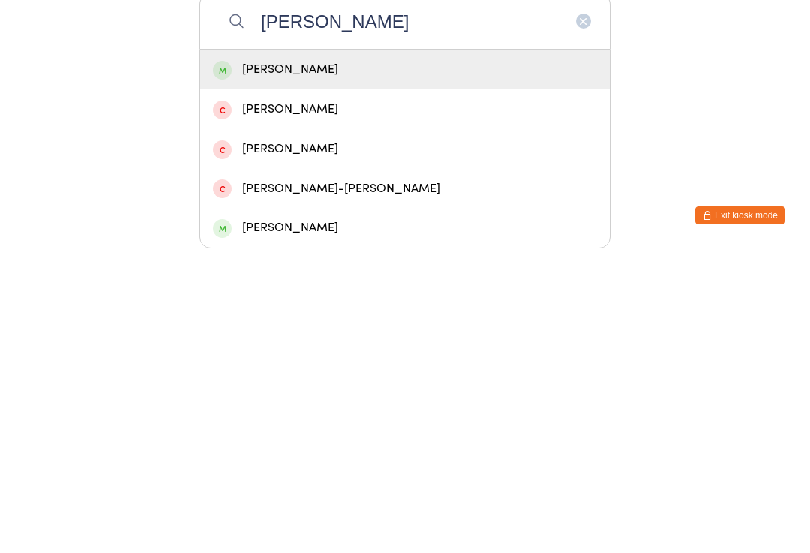
type input "Rae"
click at [281, 363] on div "Rae Oliver" at bounding box center [405, 373] width 384 height 20
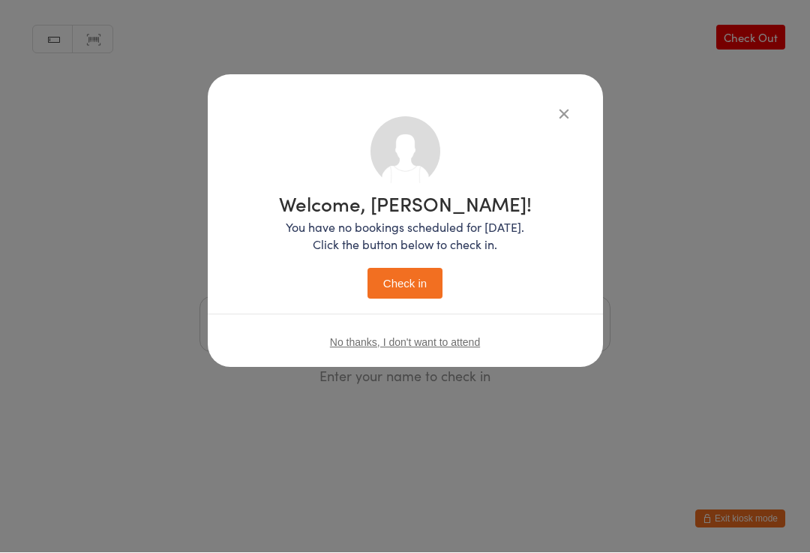
click at [399, 290] on button "Check in" at bounding box center [405, 284] width 75 height 31
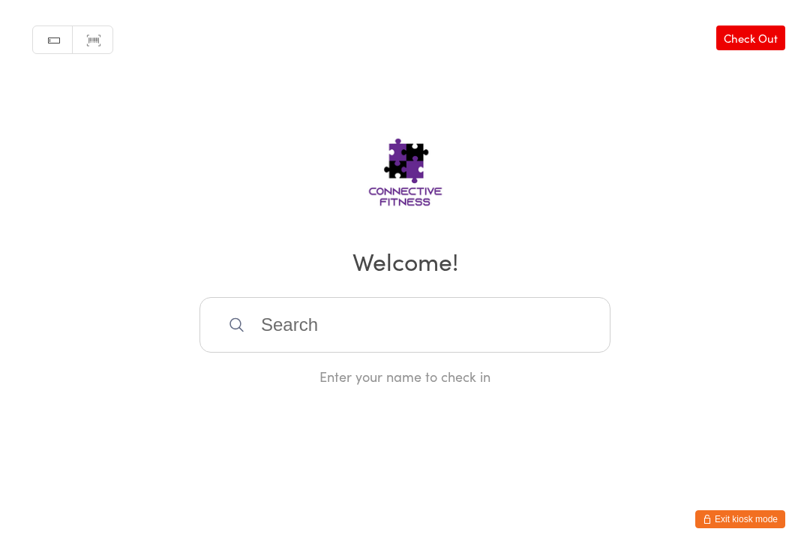
click at [257, 323] on input "search" at bounding box center [405, 325] width 411 height 56
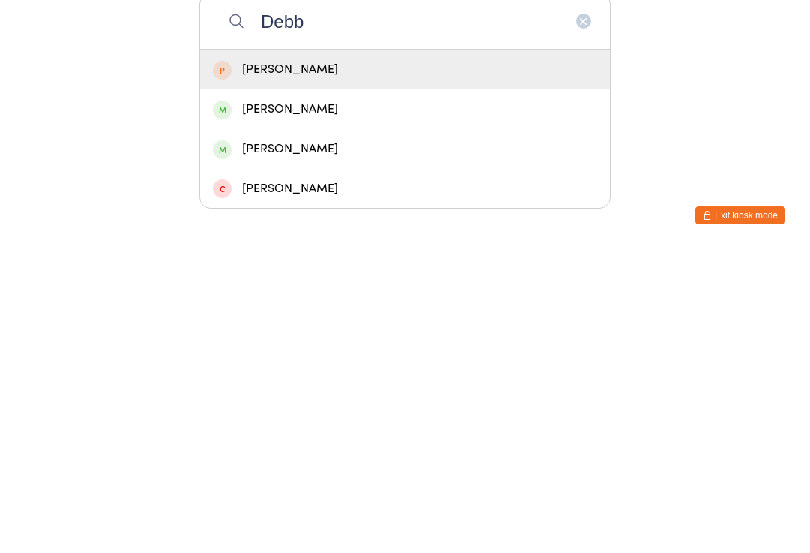
type input "Debb"
click at [256, 363] on div "Debbie Hardaker" at bounding box center [405, 373] width 384 height 20
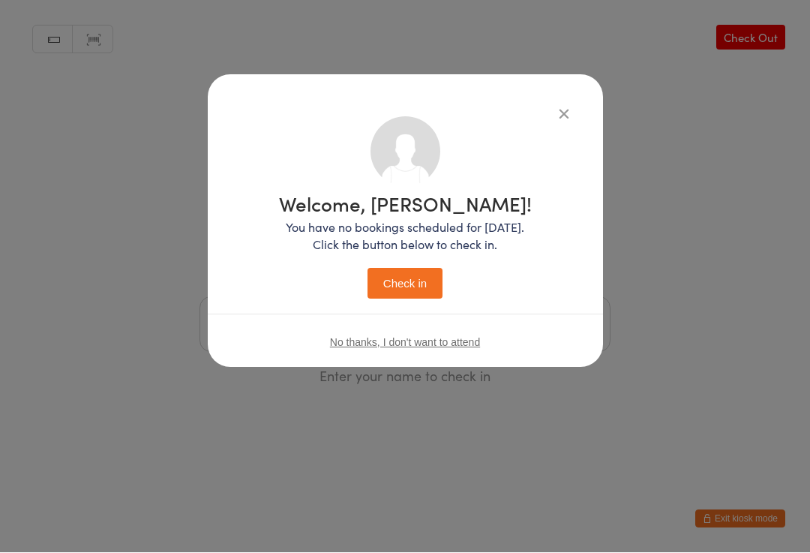
click at [390, 277] on button "Check in" at bounding box center [405, 284] width 75 height 31
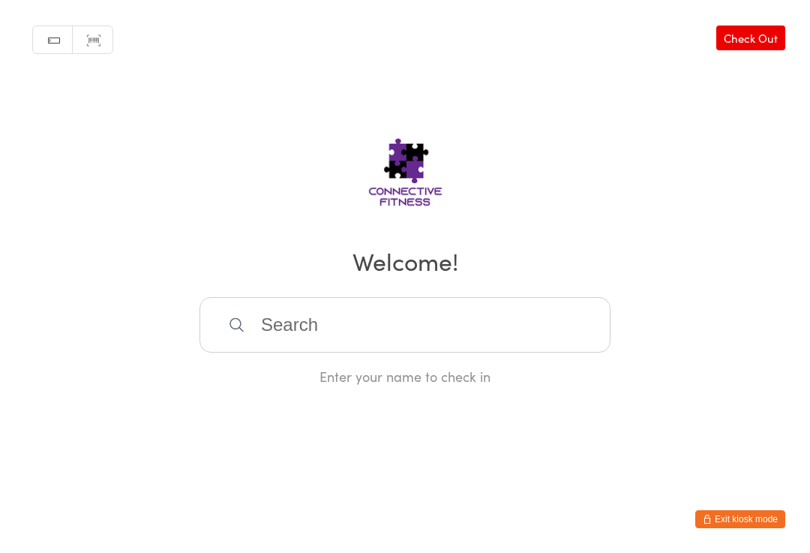
click at [757, 21] on div "Manual search Scanner input Check Out Welcome! Enter your name to check in" at bounding box center [405, 193] width 810 height 386
click at [768, 32] on link "Check Out" at bounding box center [750, 38] width 69 height 25
click at [502, 349] on input "search" at bounding box center [405, 325] width 411 height 56
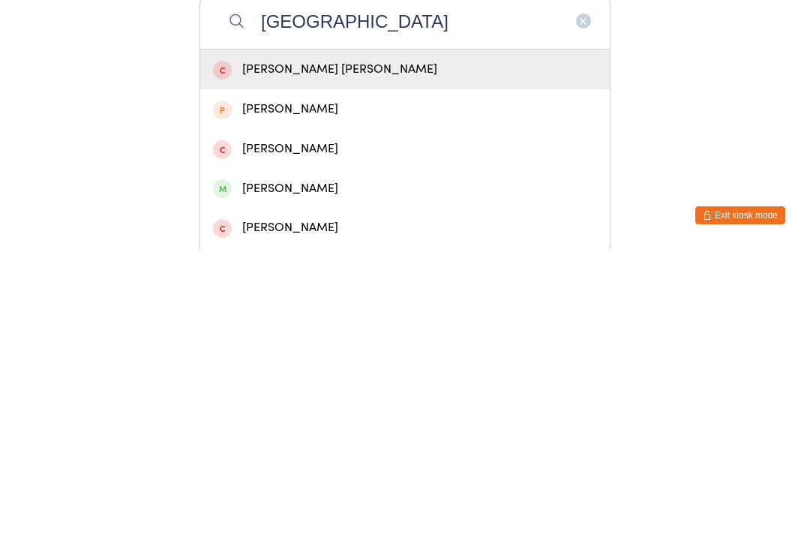
type input "Alexandria"
click at [446, 482] on div "Alexandria Caruana-nicholson" at bounding box center [405, 492] width 384 height 20
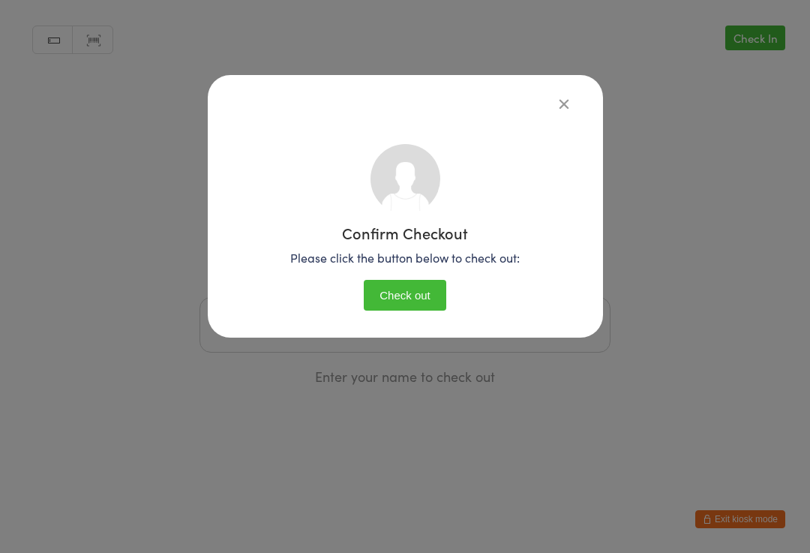
click at [421, 301] on button "Check out" at bounding box center [405, 295] width 83 height 31
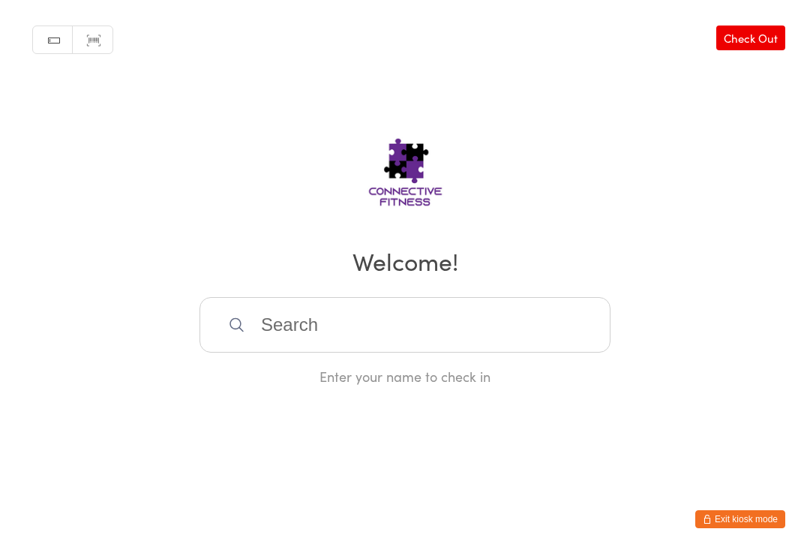
click at [300, 353] on input "search" at bounding box center [405, 325] width 411 height 56
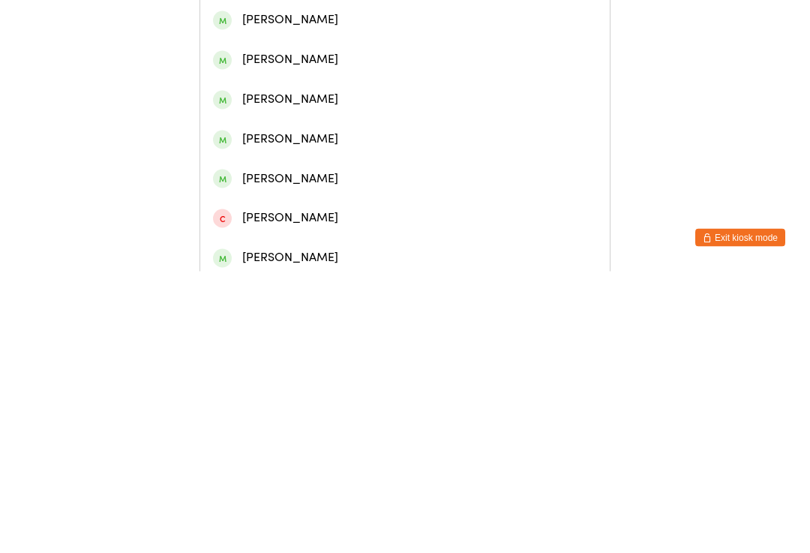
scroll to position [231, 0]
type input "Eli"
click at [314, 449] on div "Elijah Cooper" at bounding box center [405, 459] width 384 height 20
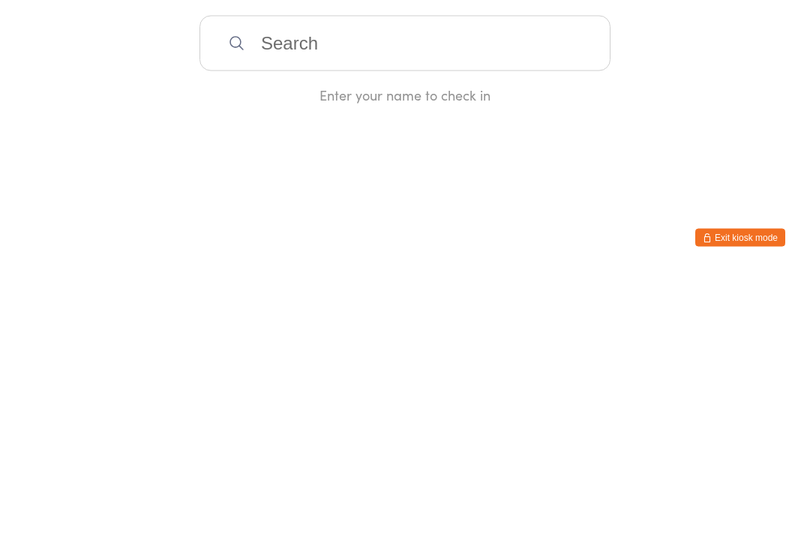
scroll to position [0, 0]
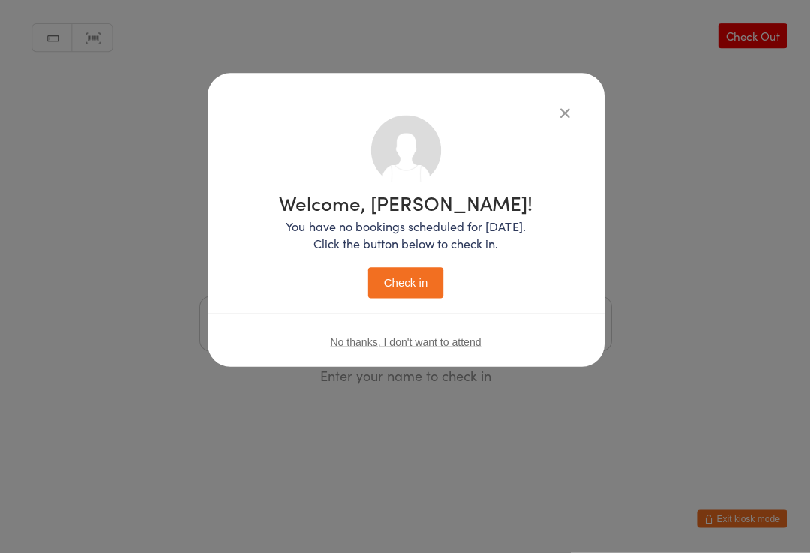
click at [405, 279] on button "Check in" at bounding box center [405, 284] width 75 height 31
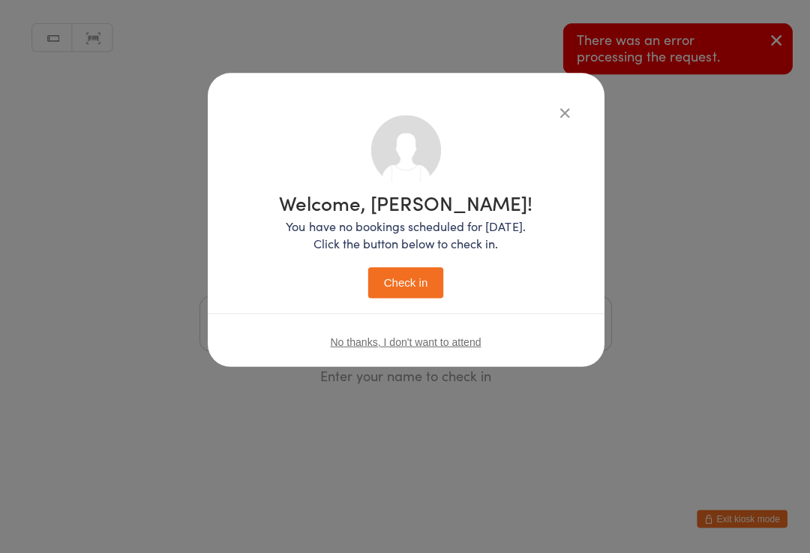
click at [416, 296] on button "Check in" at bounding box center [405, 284] width 75 height 31
click at [574, 104] on div "Welcome, Elijah! You have no bookings scheduled for today. Click the button bel…" at bounding box center [405, 221] width 395 height 293
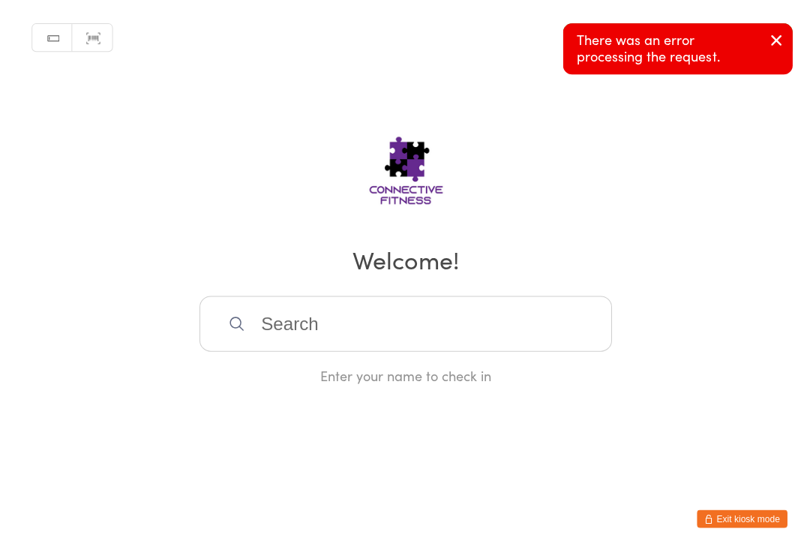
click at [551, 116] on div "Manual search Scanner input Check Out Welcome! Enter your name to check in" at bounding box center [405, 193] width 810 height 386
click at [440, 335] on input "search" at bounding box center [405, 325] width 411 height 56
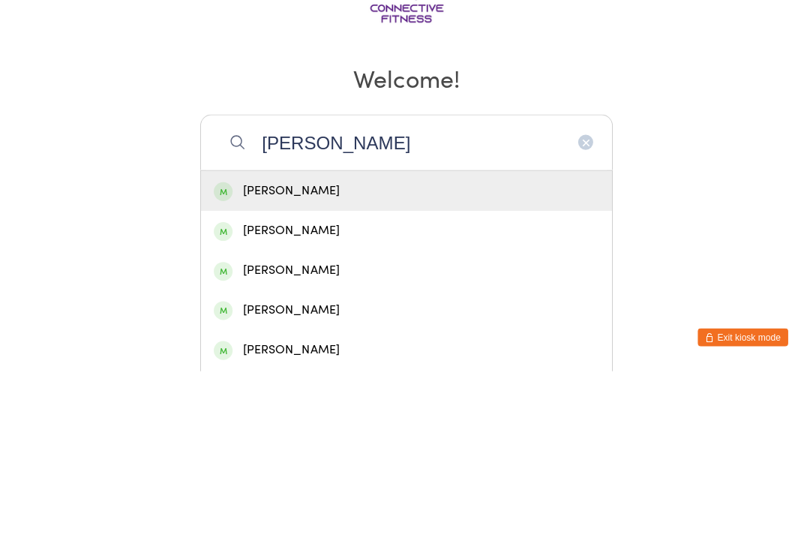
type input "Cody"
click at [358, 363] on div "Cody Quirk" at bounding box center [405, 373] width 384 height 20
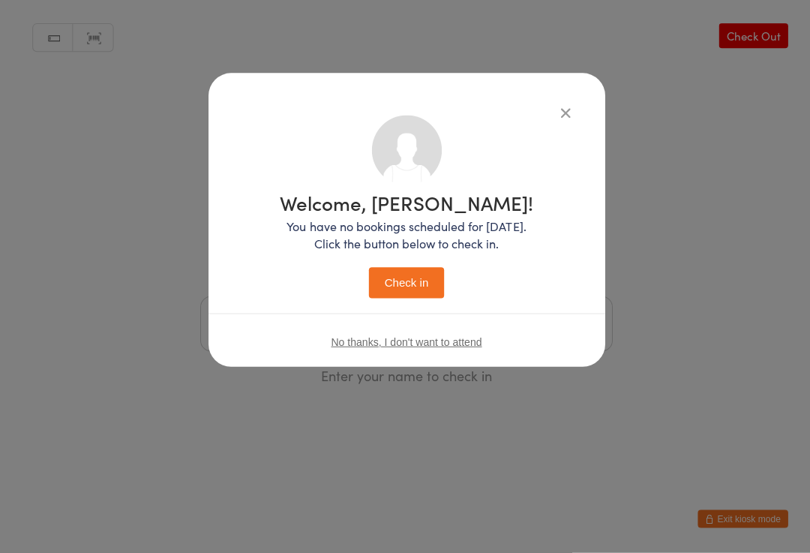
click at [398, 281] on button "Check in" at bounding box center [405, 284] width 75 height 31
